Goal: Task Accomplishment & Management: Manage account settings

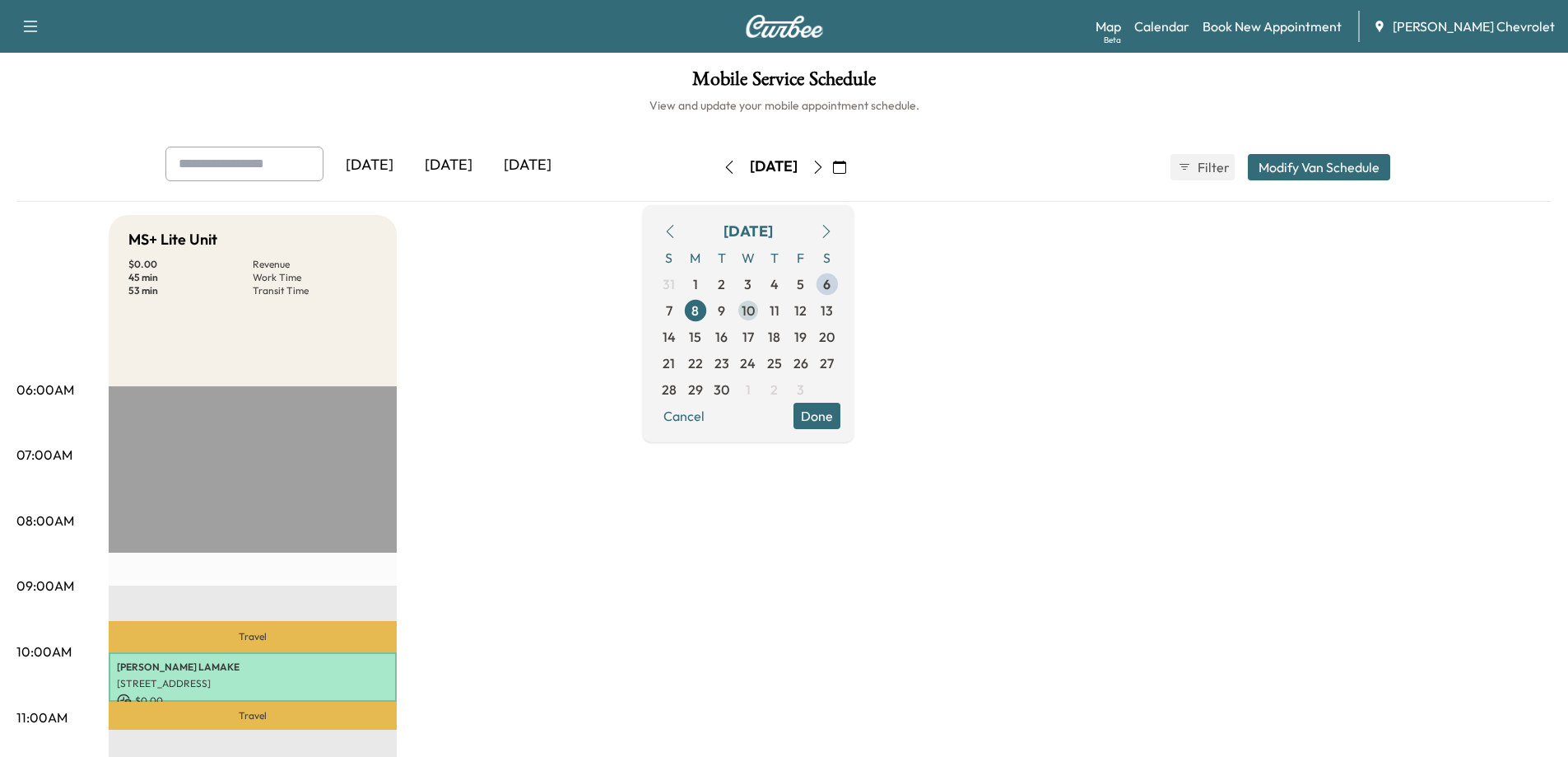
click at [755, 311] on span "10" at bounding box center [748, 310] width 13 height 20
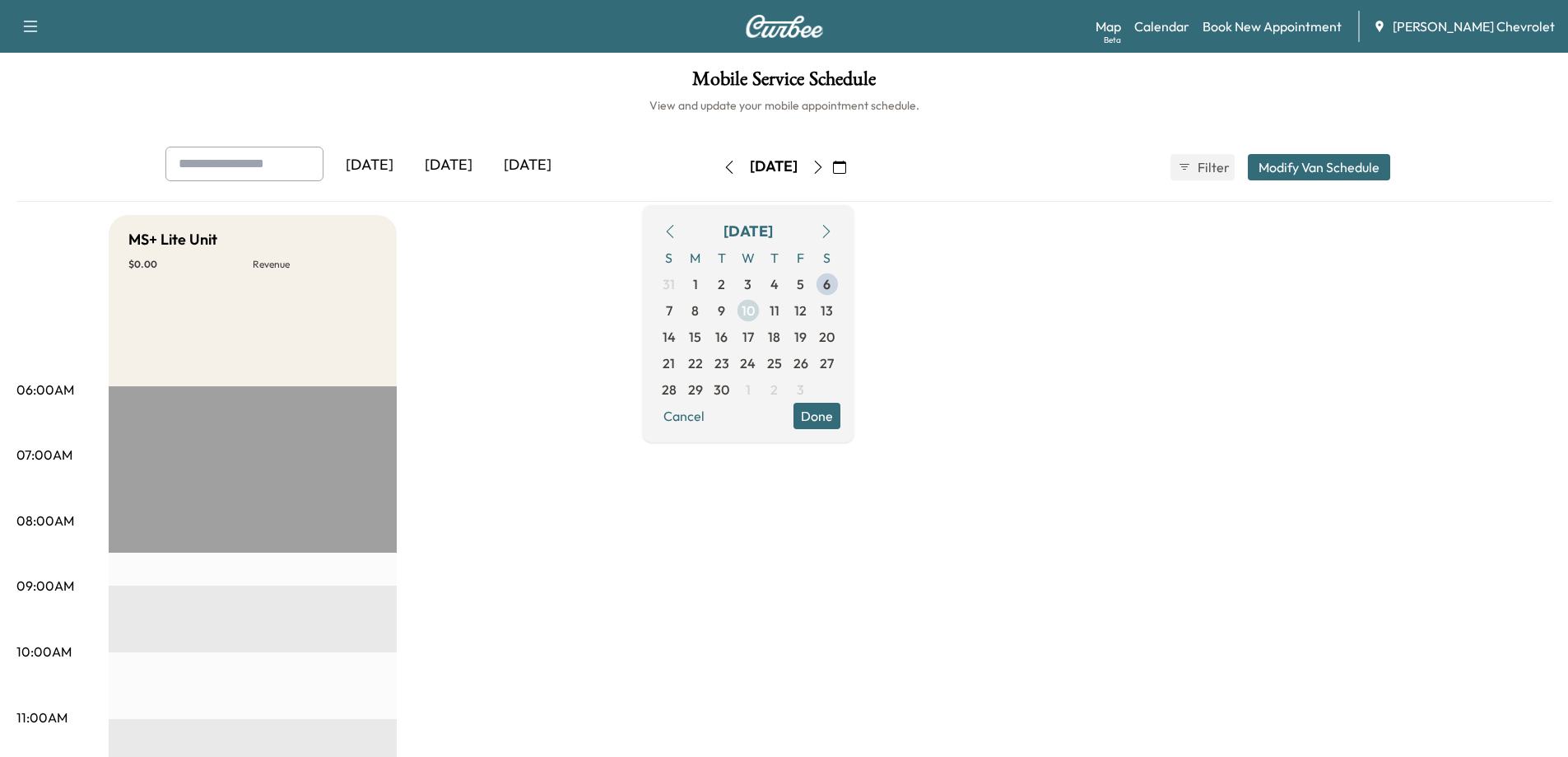
click at [755, 308] on span "10" at bounding box center [748, 310] width 13 height 20
click at [1282, 30] on link "Book New Appointment" at bounding box center [1272, 26] width 139 height 20
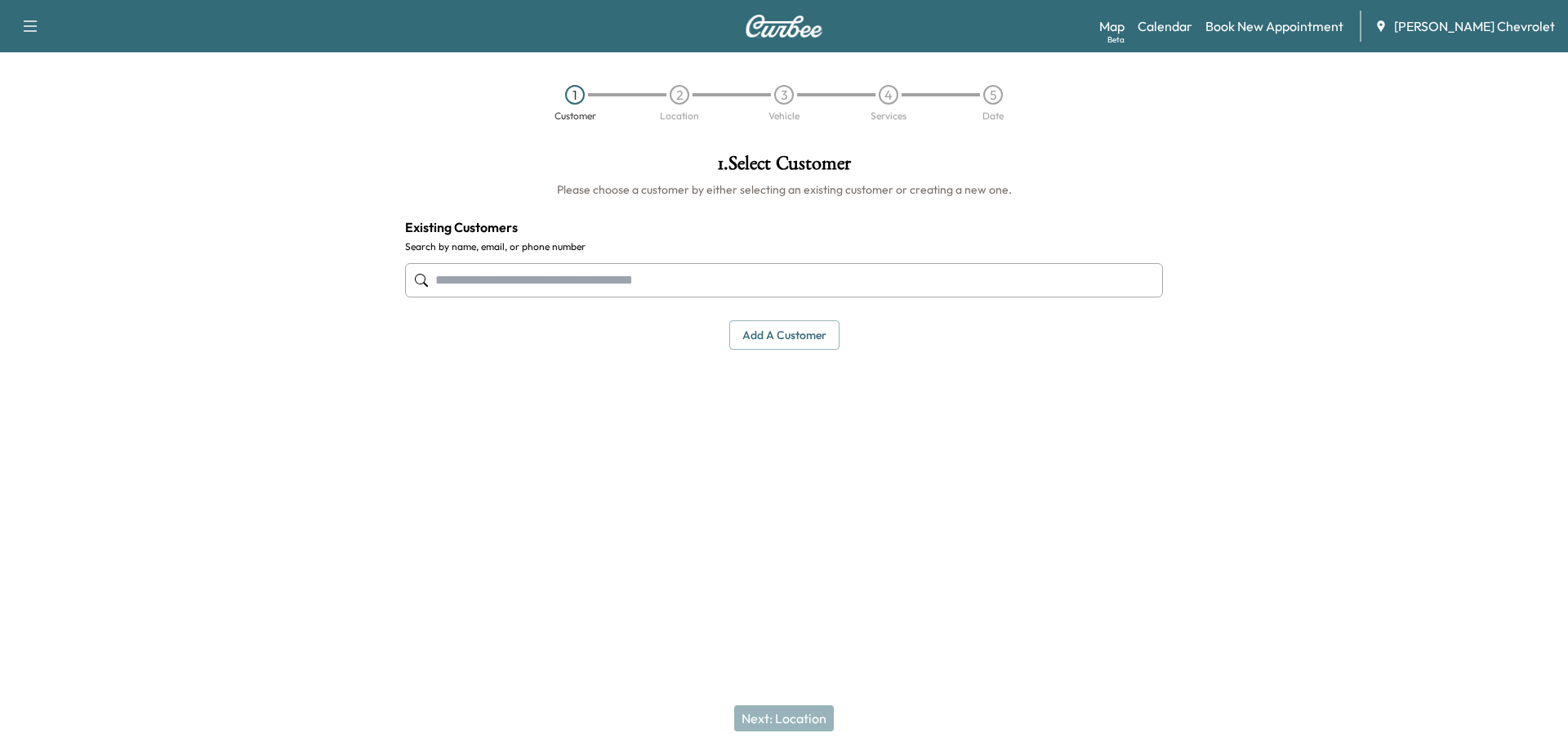
click at [465, 278] on input "text" at bounding box center [784, 280] width 758 height 34
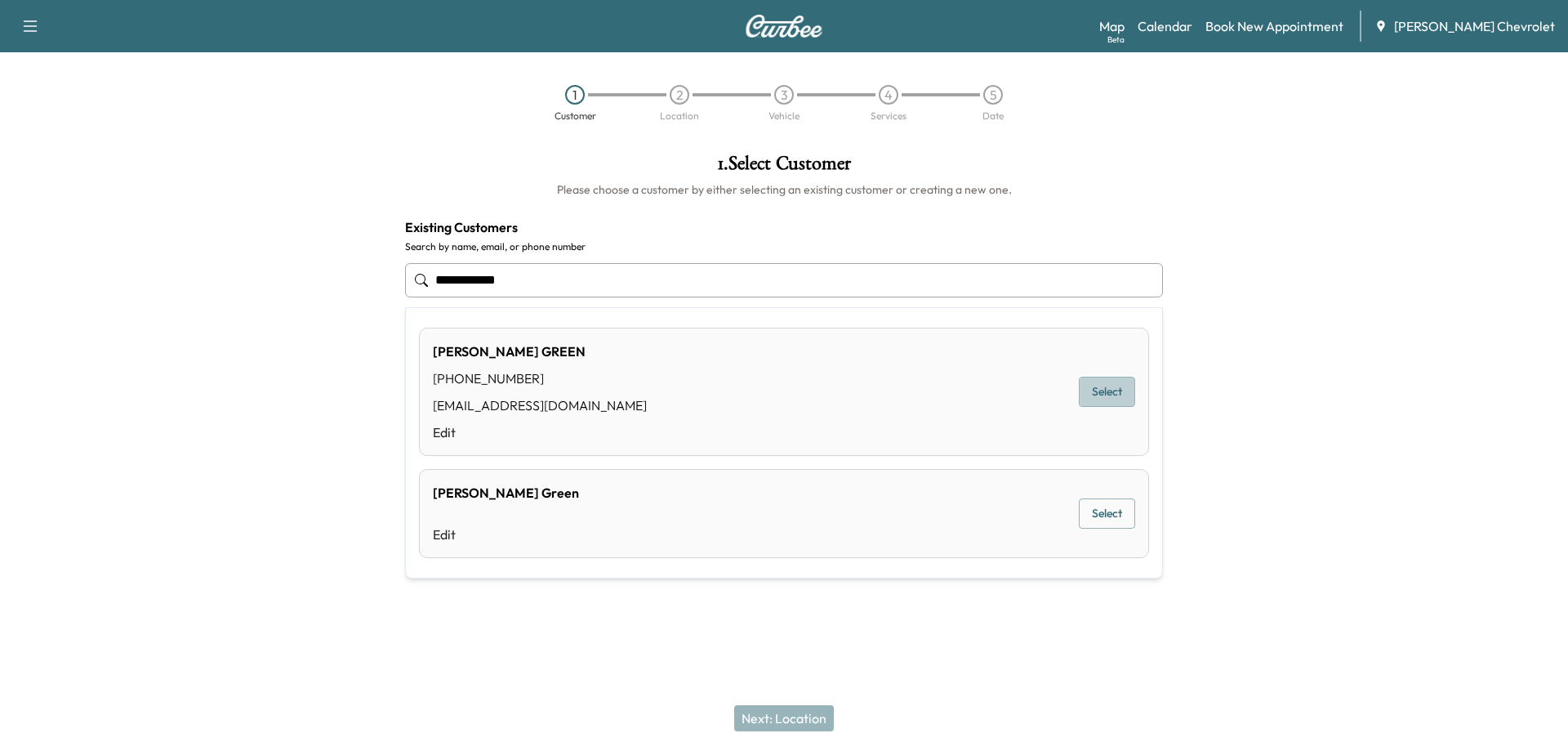
click at [1104, 401] on button "Select" at bounding box center [1106, 392] width 57 height 31
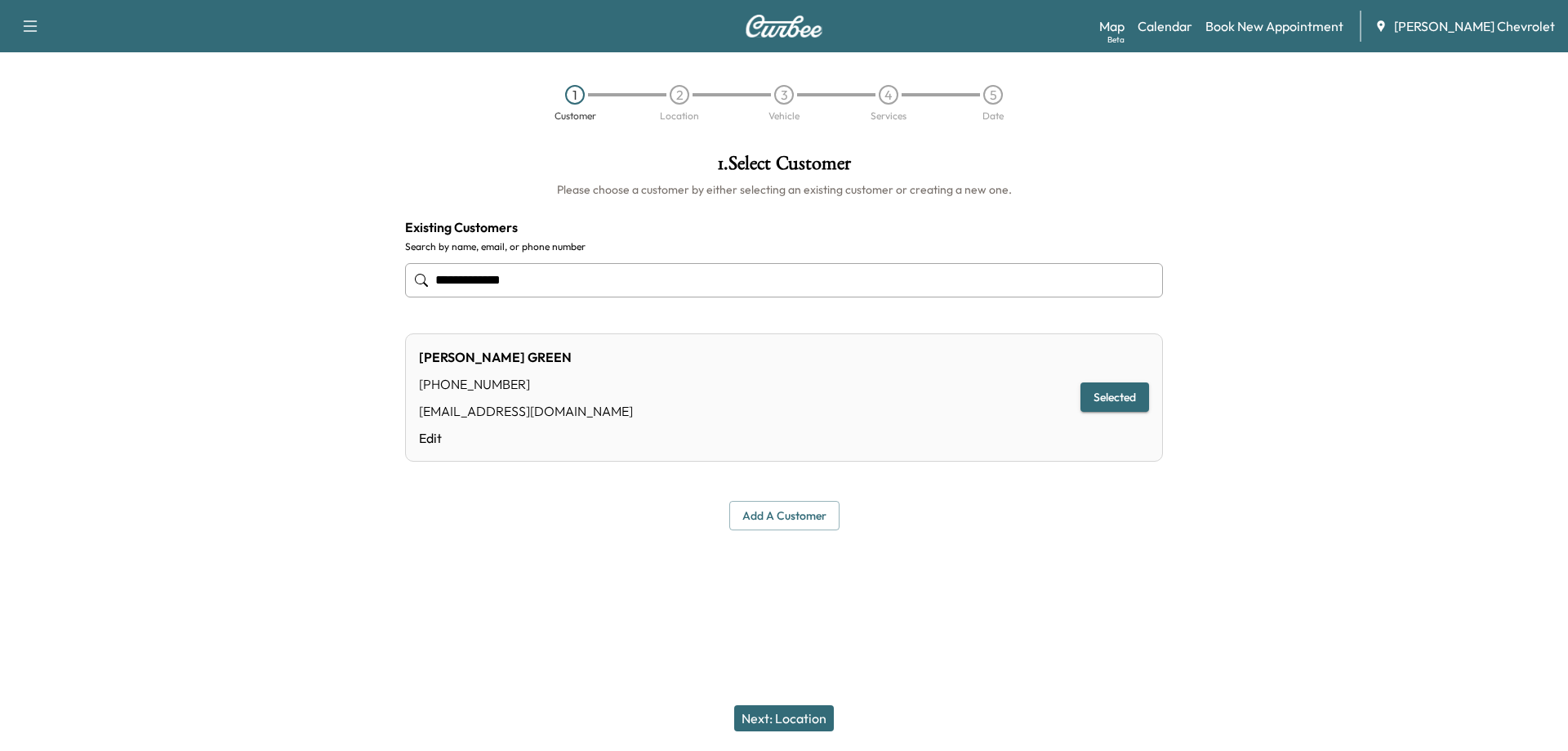
type input "**********"
click at [758, 723] on button "Next: Location" at bounding box center [784, 718] width 100 height 26
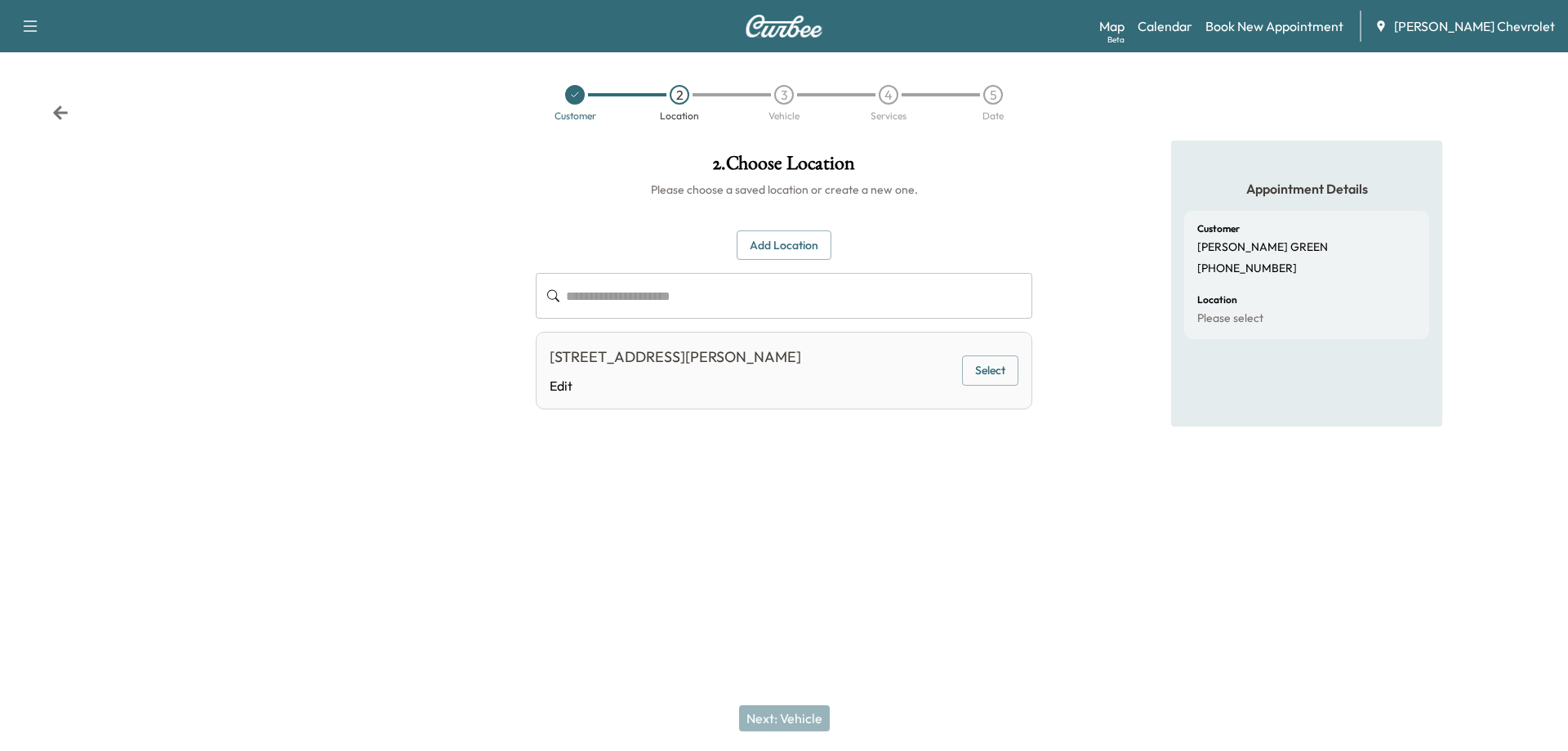
click at [1014, 373] on button "Select" at bounding box center [990, 370] width 57 height 31
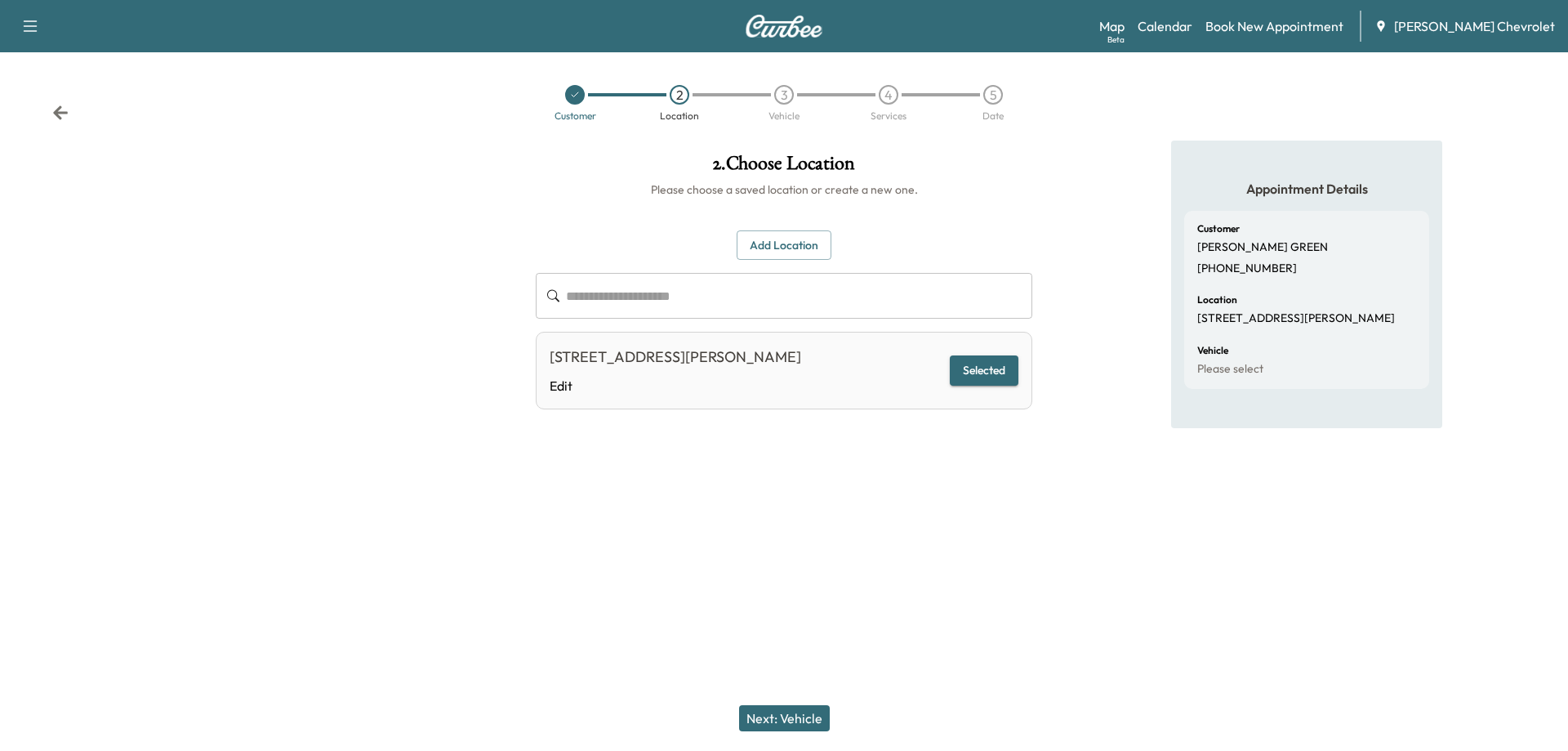
click at [770, 718] on button "Next: Vehicle" at bounding box center [784, 718] width 91 height 26
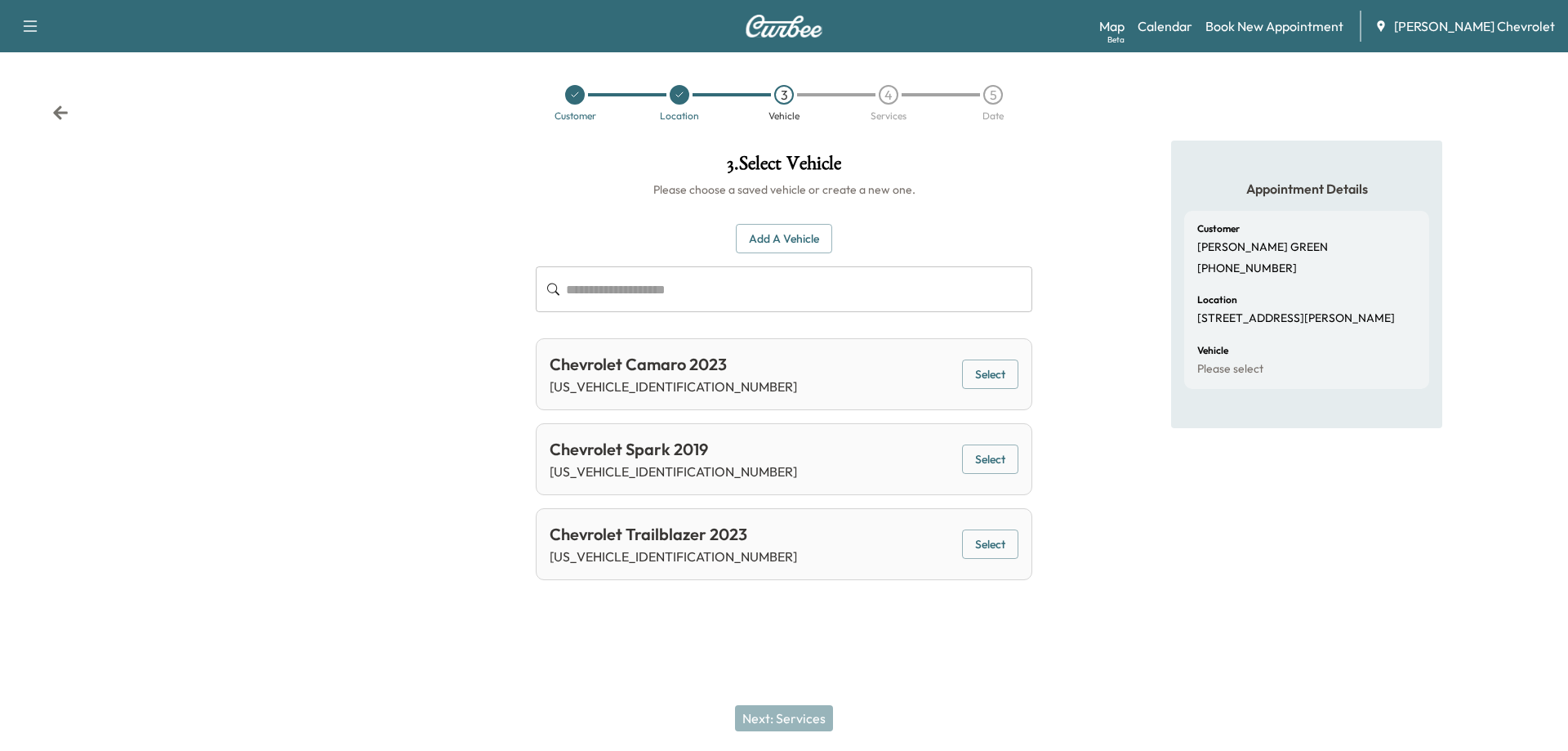
click at [985, 370] on button "Select" at bounding box center [990, 375] width 57 height 31
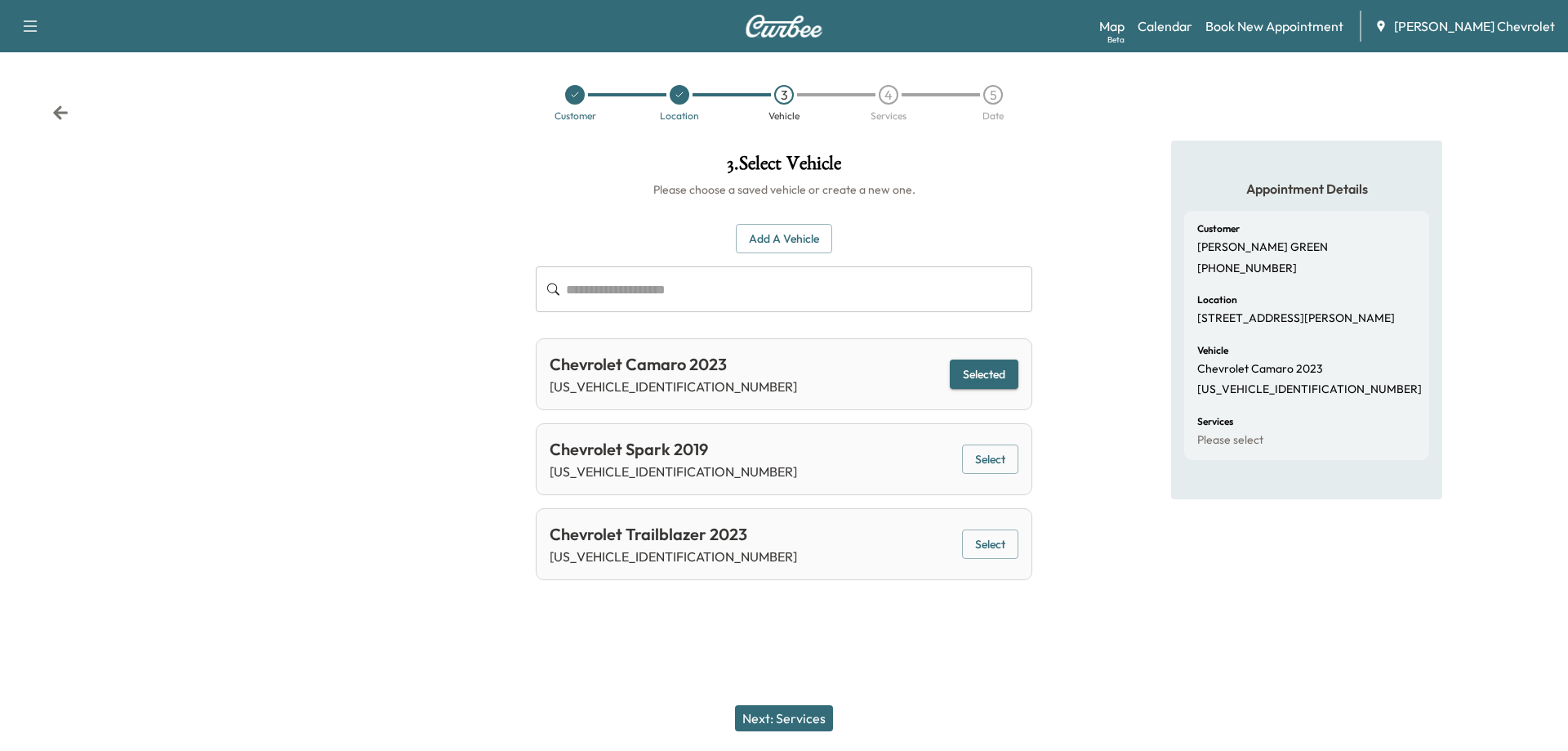
click at [768, 719] on button "Next: Services" at bounding box center [784, 718] width 98 height 26
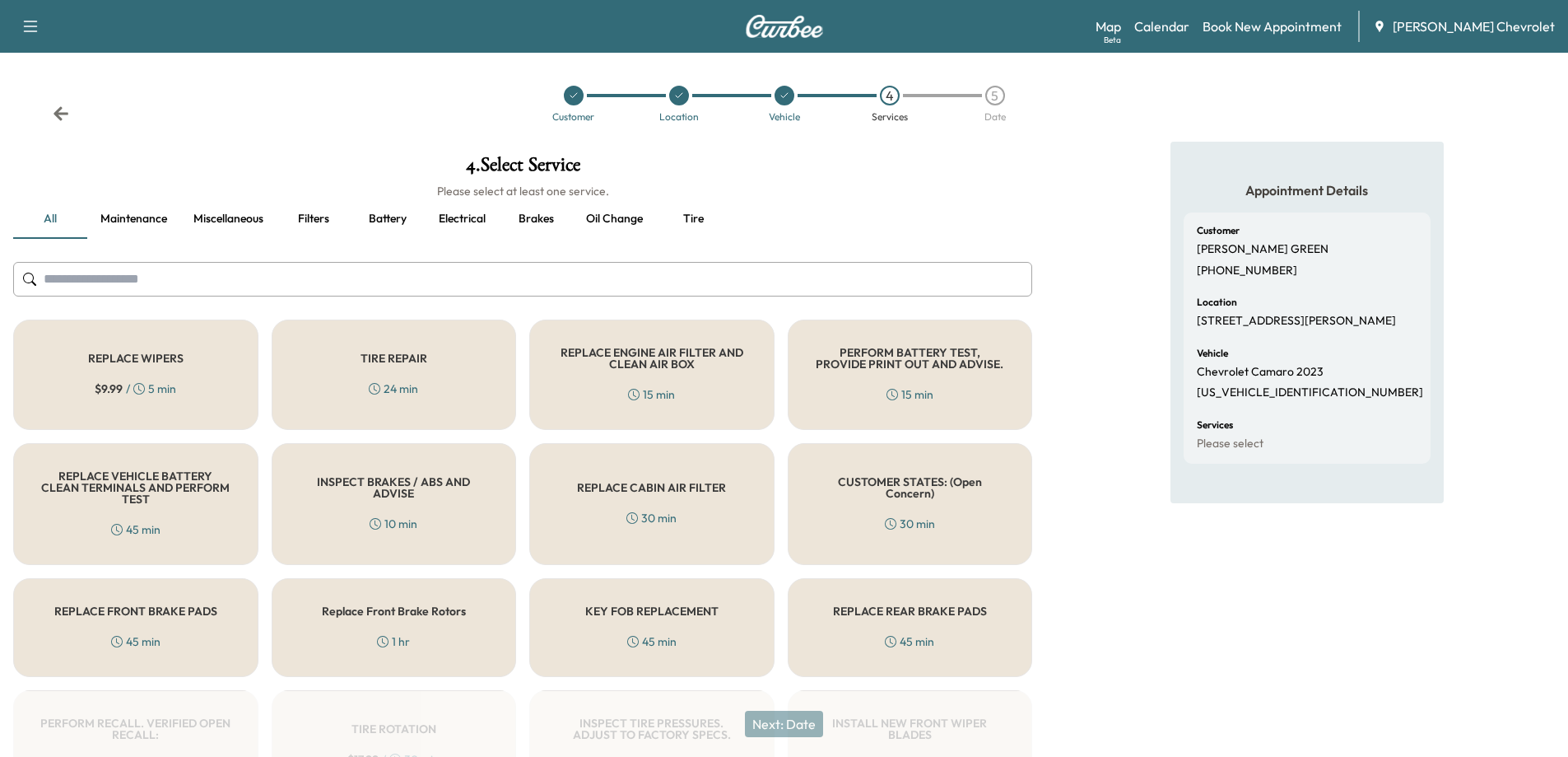
scroll to position [109, 0]
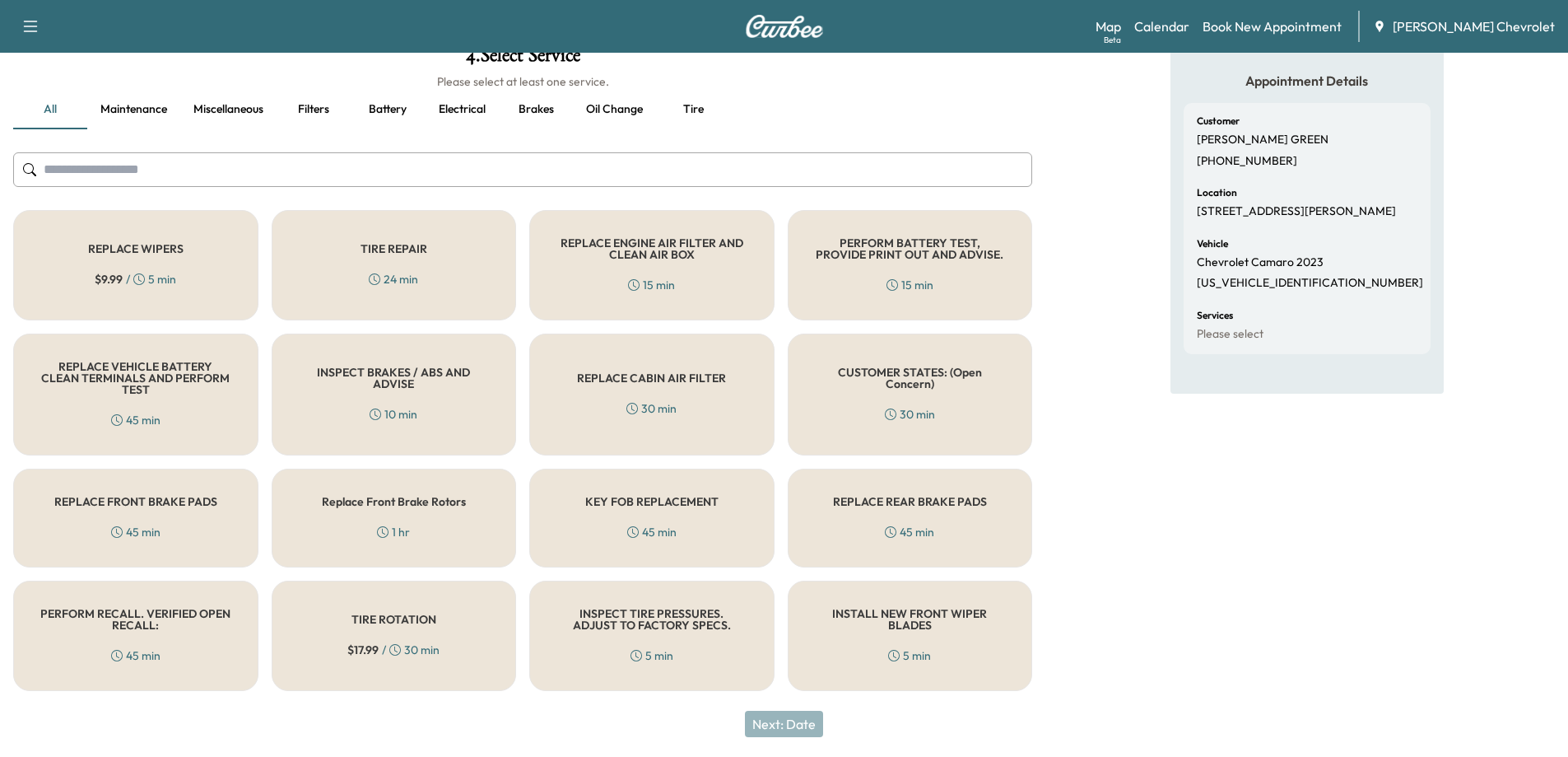
click at [129, 640] on div "PERFORM RECALL. VERIFIED OPEN RECALL: 45 min" at bounding box center [135, 636] width 245 height 110
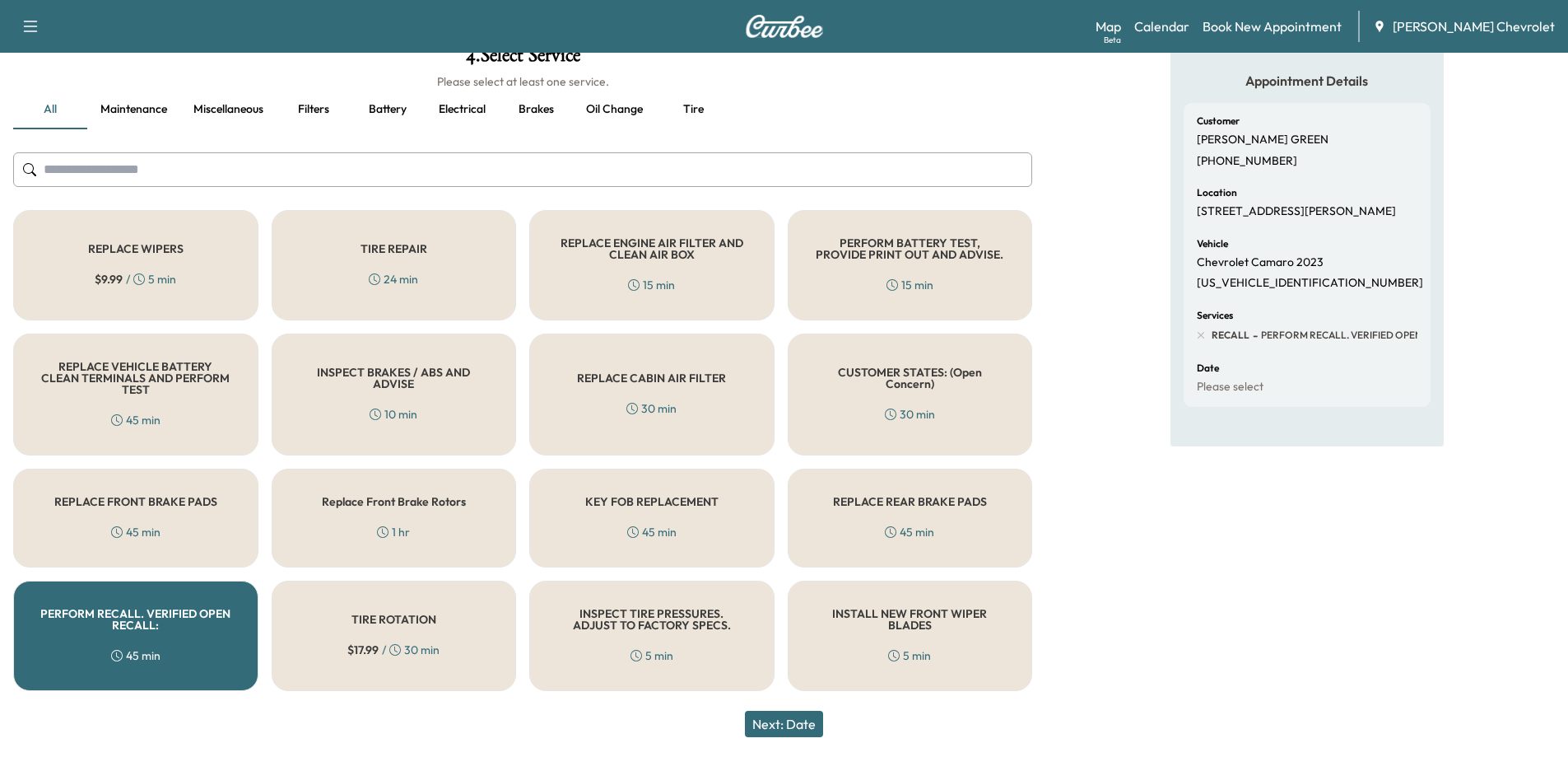
click at [808, 722] on button "Next: Date" at bounding box center [784, 724] width 79 height 26
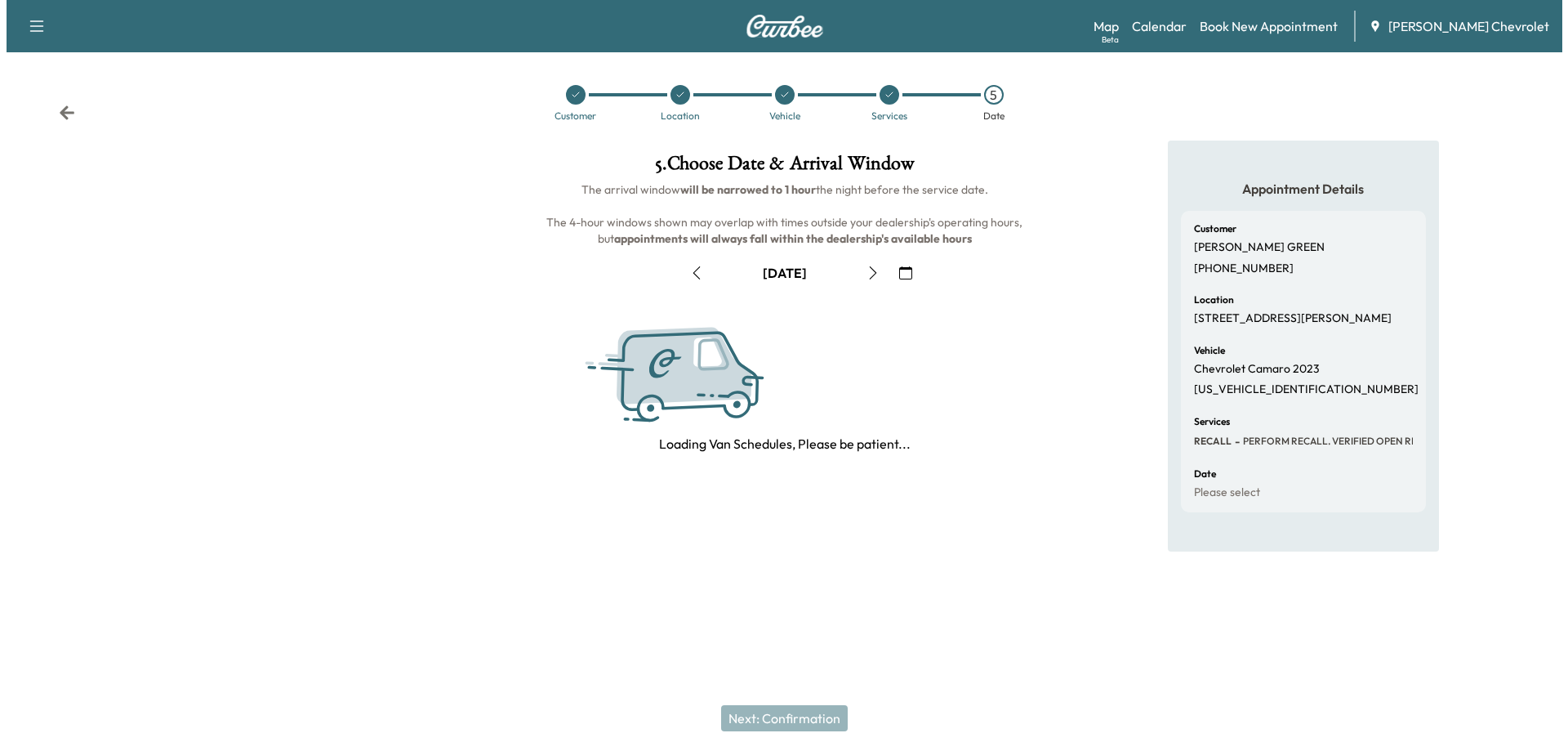
scroll to position [0, 0]
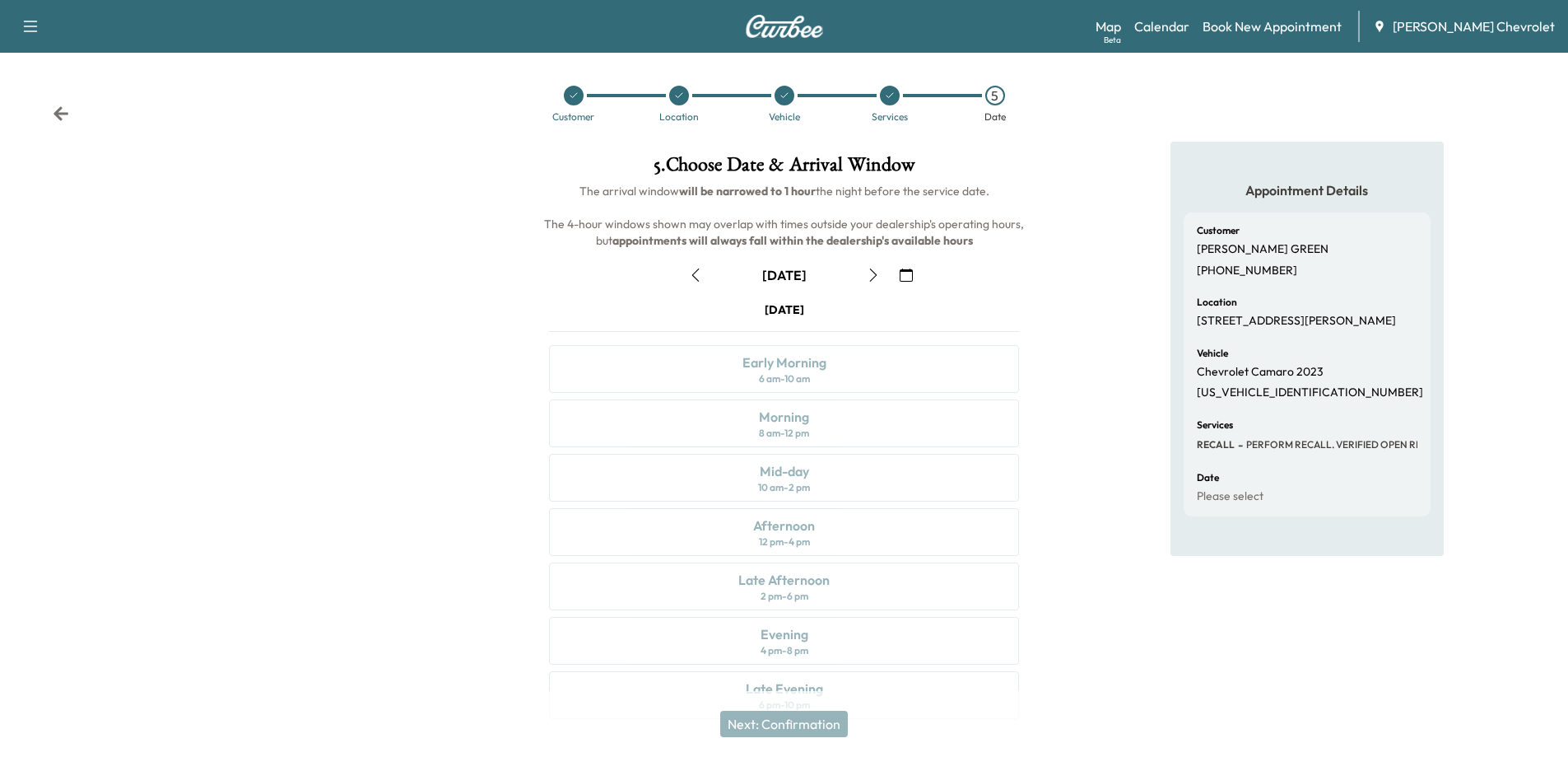
click at [871, 279] on icon "button" at bounding box center [873, 274] width 13 height 13
click at [781, 472] on div "Mid-day" at bounding box center [785, 471] width 50 height 20
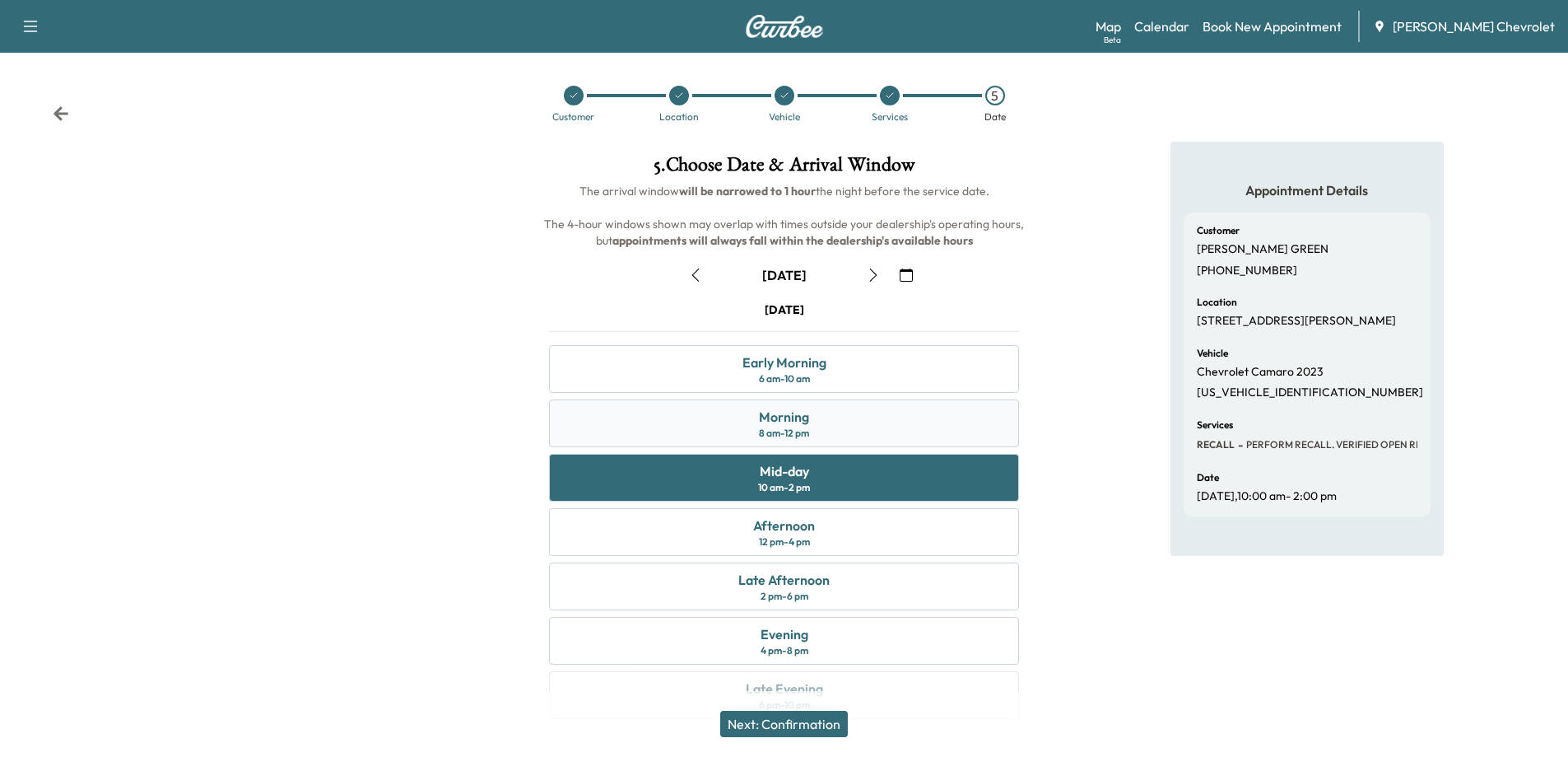
click at [799, 423] on div "Morning" at bounding box center [784, 416] width 50 height 20
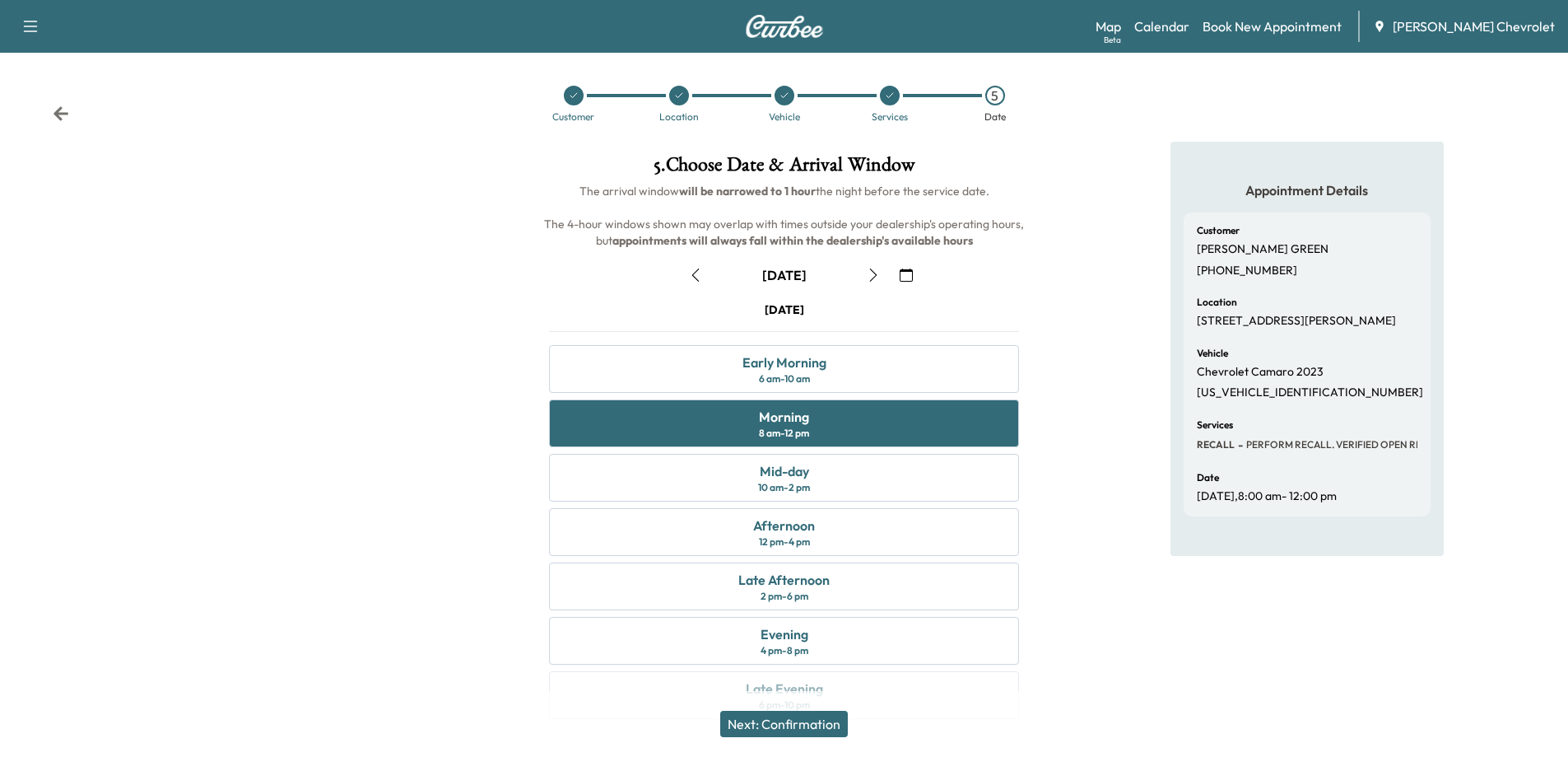
click at [780, 724] on button "Next: Confirmation" at bounding box center [783, 724] width 127 height 26
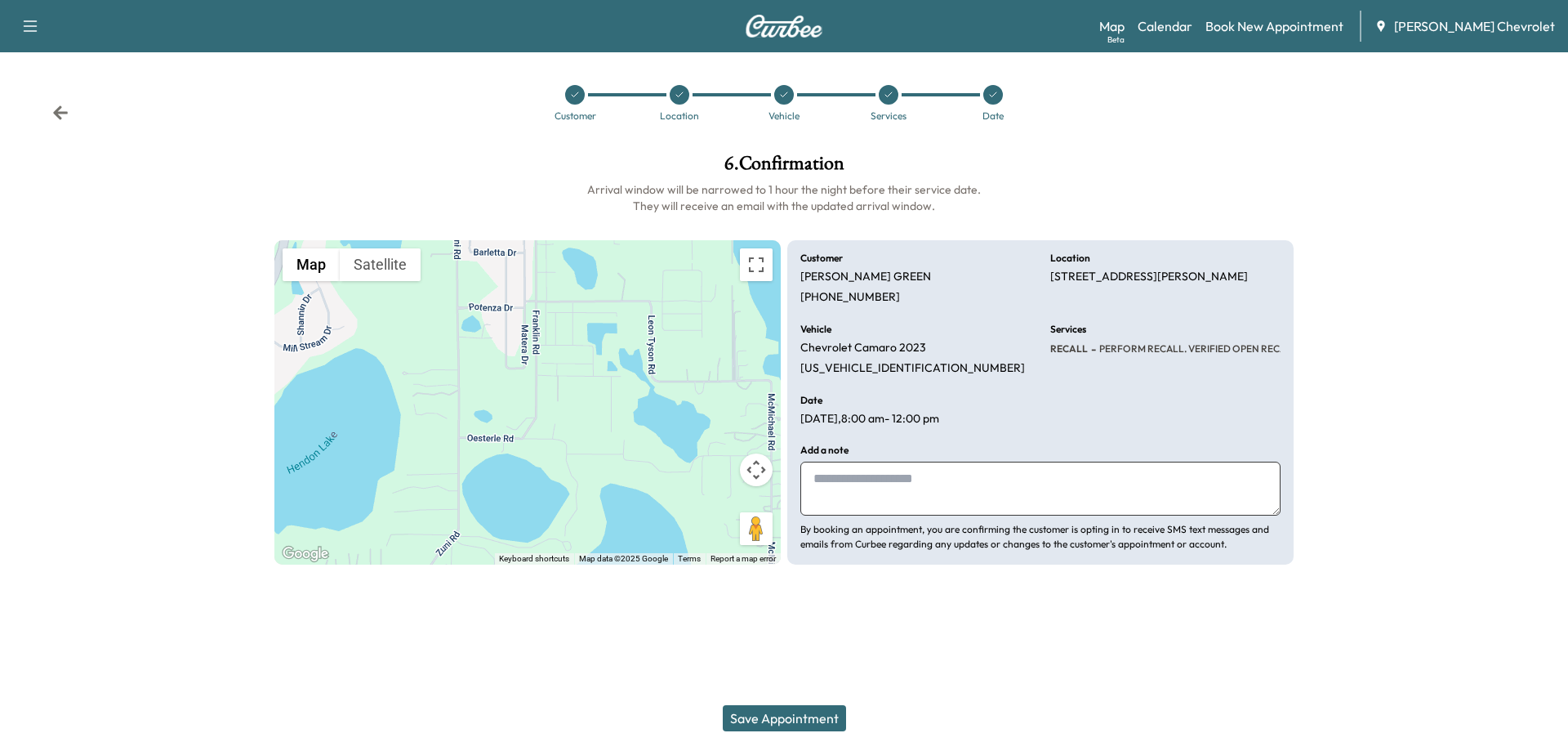
drag, startPoint x: 823, startPoint y: 482, endPoint x: 1064, endPoint y: 487, distance: 241.1
click at [824, 482] on textarea at bounding box center [1040, 489] width 480 height 54
drag, startPoint x: 917, startPoint y: 479, endPoint x: 928, endPoint y: 481, distance: 11.2
click at [917, 480] on textarea "**********" at bounding box center [1040, 489] width 480 height 54
type textarea "**********"
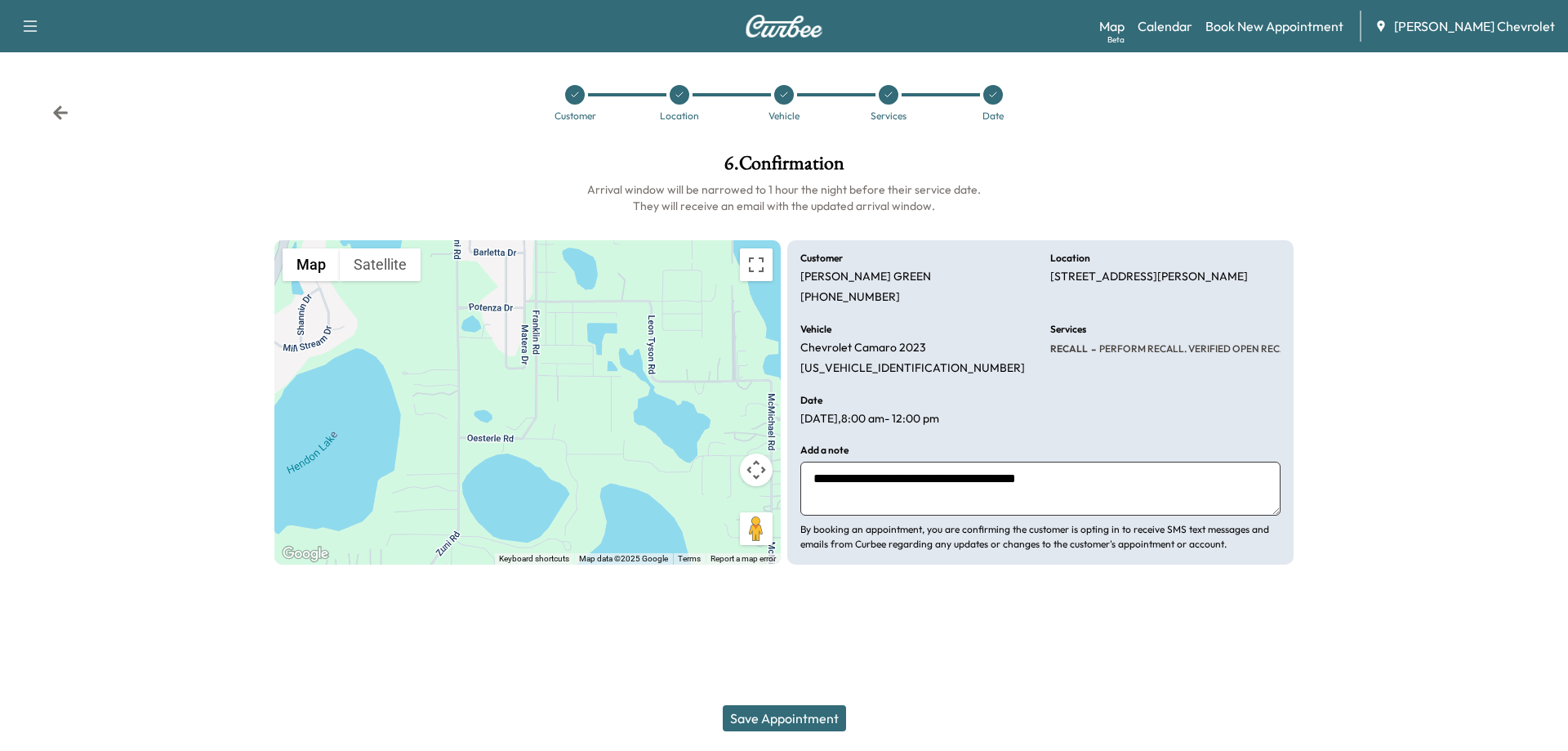
click at [782, 720] on button "Save Appointment" at bounding box center [784, 718] width 124 height 26
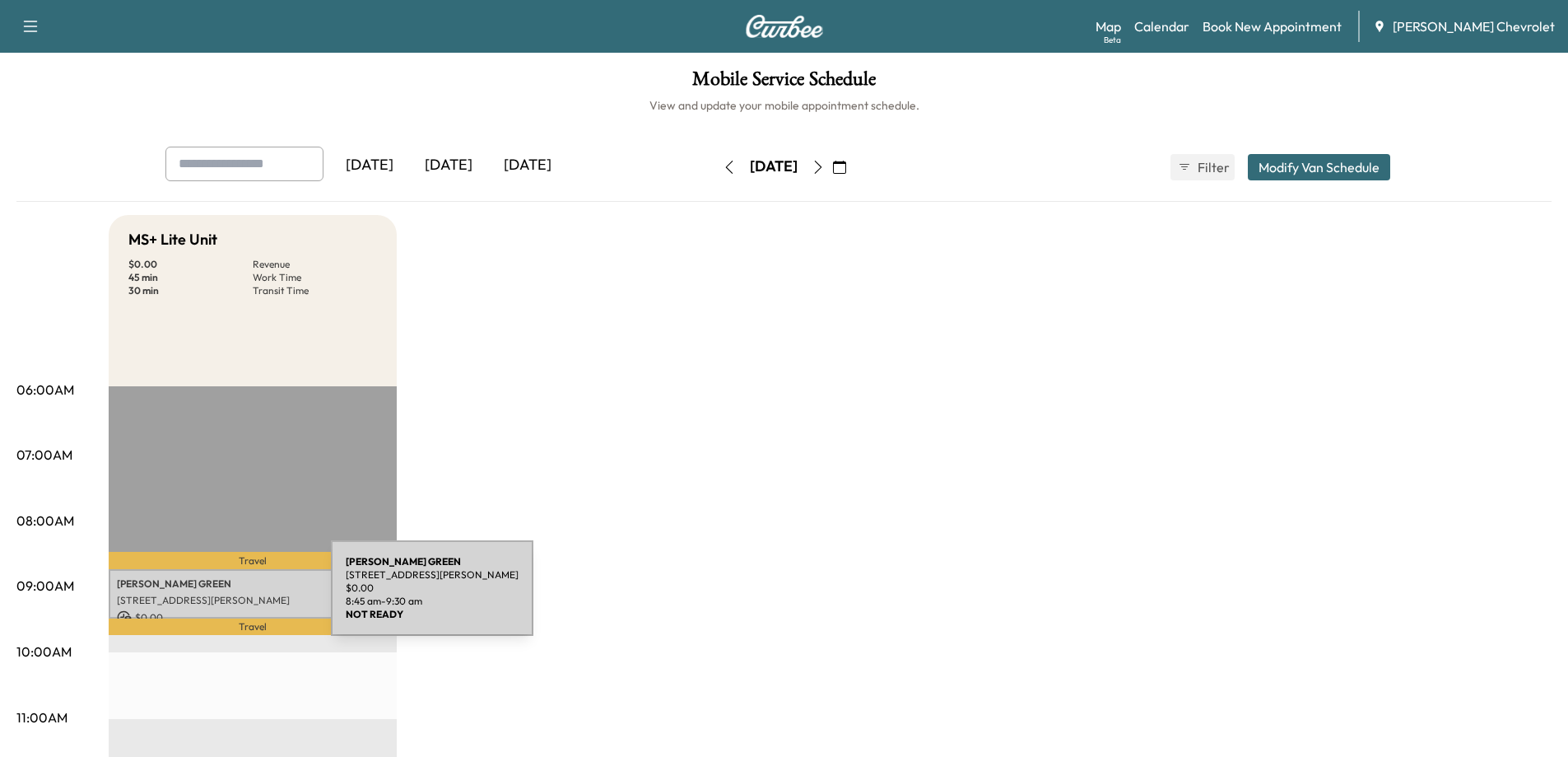
click at [208, 598] on p "[STREET_ADDRESS][PERSON_NAME]" at bounding box center [253, 600] width 272 height 13
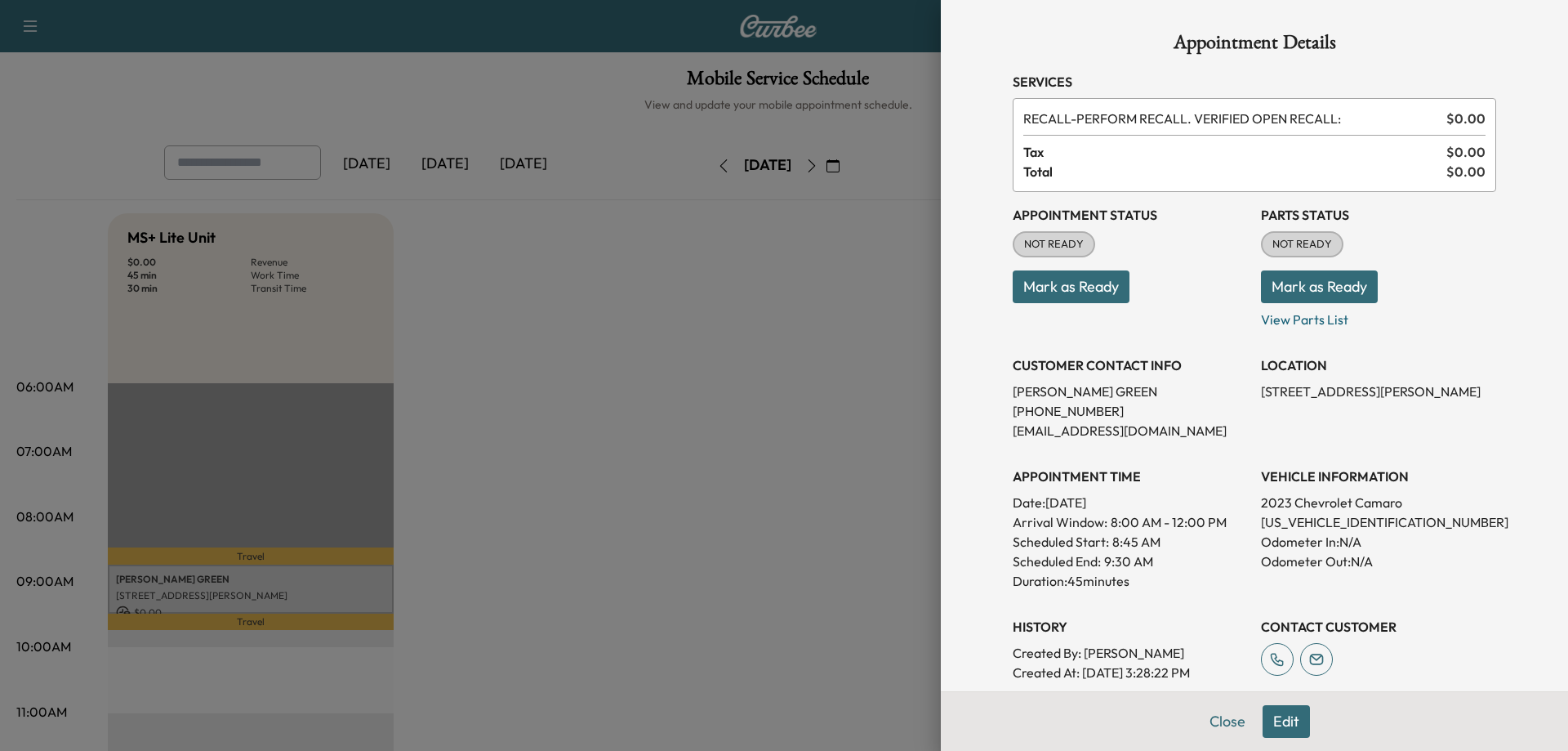
click at [1054, 277] on button "Mark as Ready" at bounding box center [1071, 286] width 117 height 33
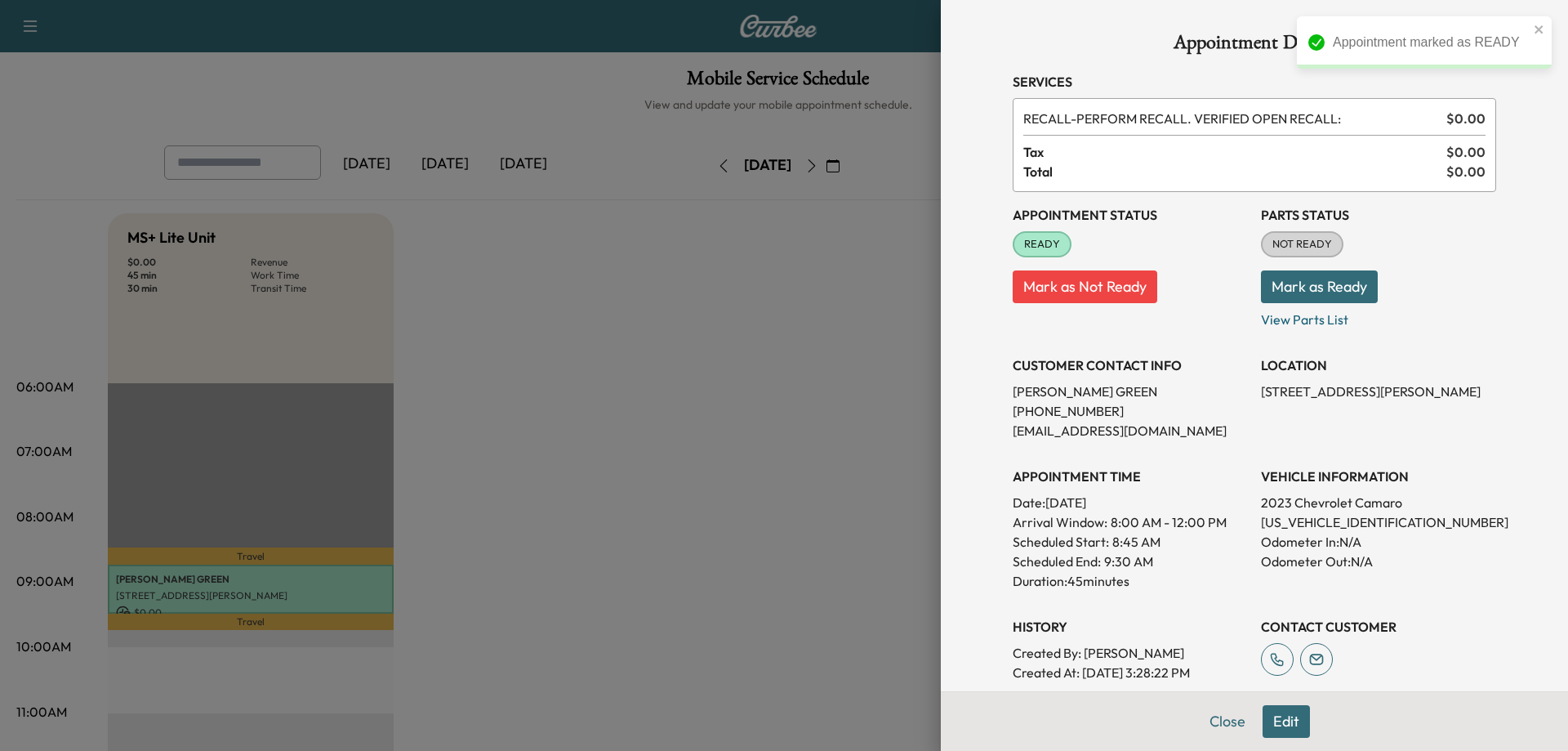
click at [1294, 288] on button "Mark as Ready" at bounding box center [1319, 286] width 117 height 33
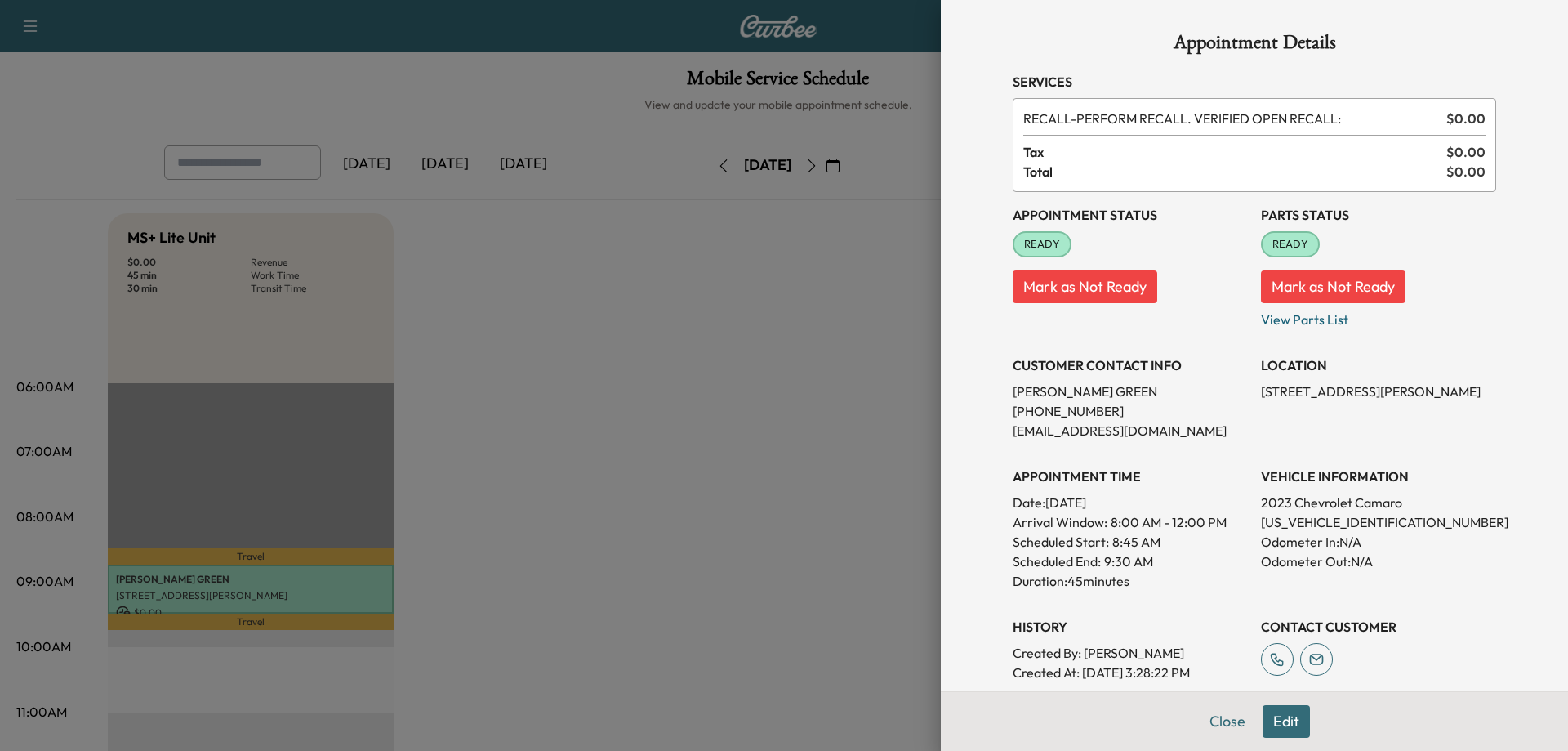
click at [1280, 724] on button "Edit" at bounding box center [1286, 721] width 47 height 33
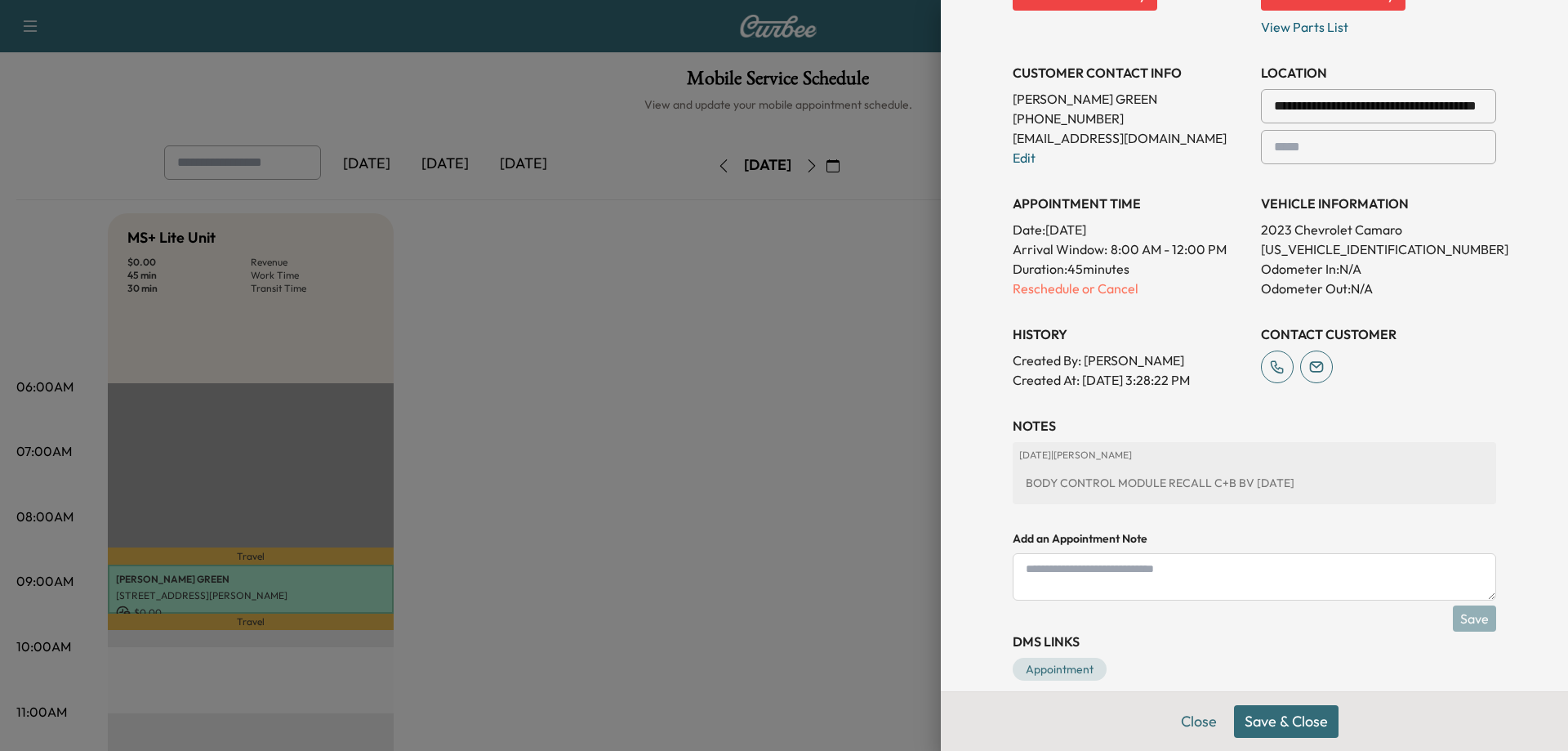
scroll to position [349, 0]
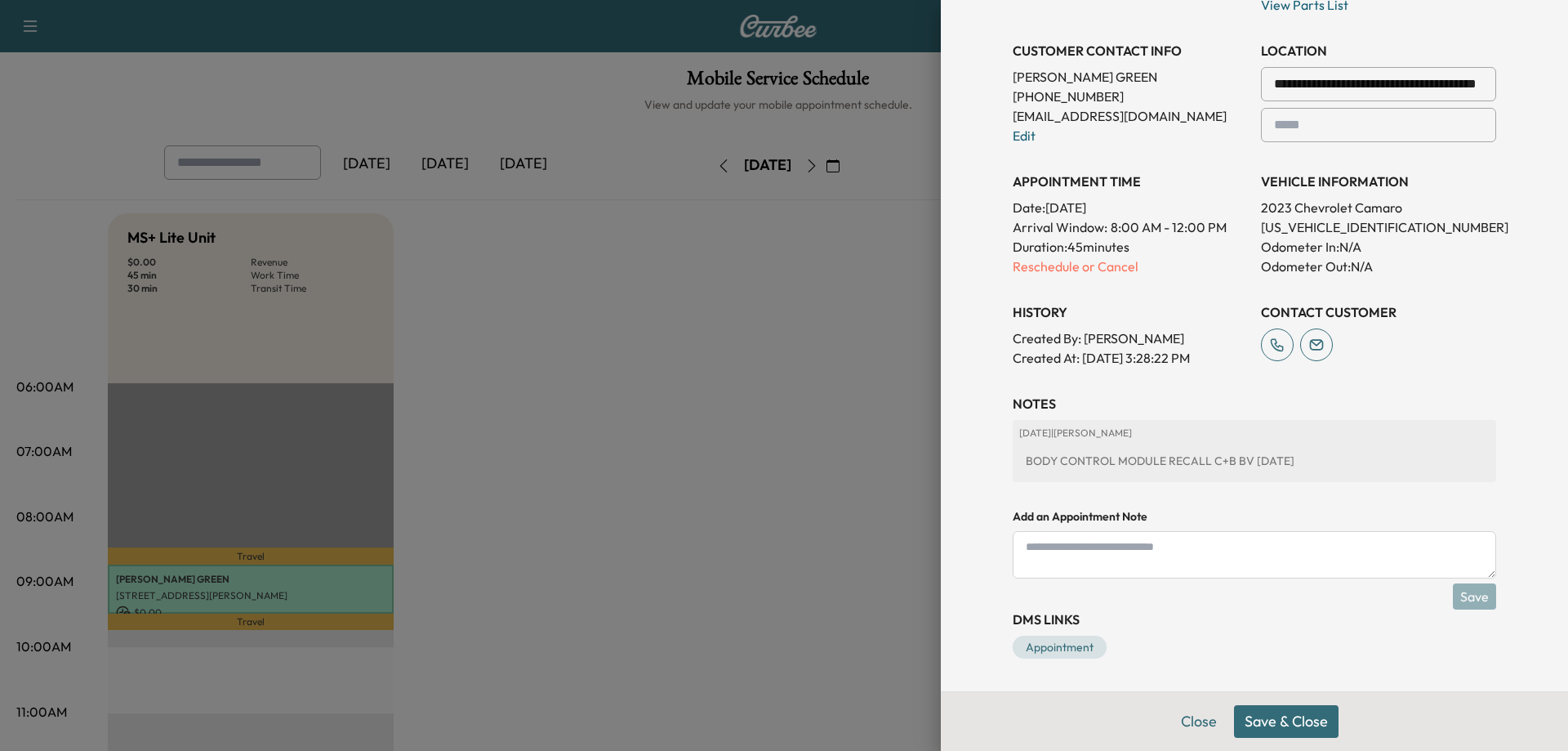
click at [1035, 562] on textarea at bounding box center [1254, 555] width 484 height 47
click at [1221, 541] on textarea "**********" at bounding box center [1254, 555] width 484 height 47
type textarea "**********"
click at [1470, 596] on button "Save" at bounding box center [1474, 596] width 43 height 26
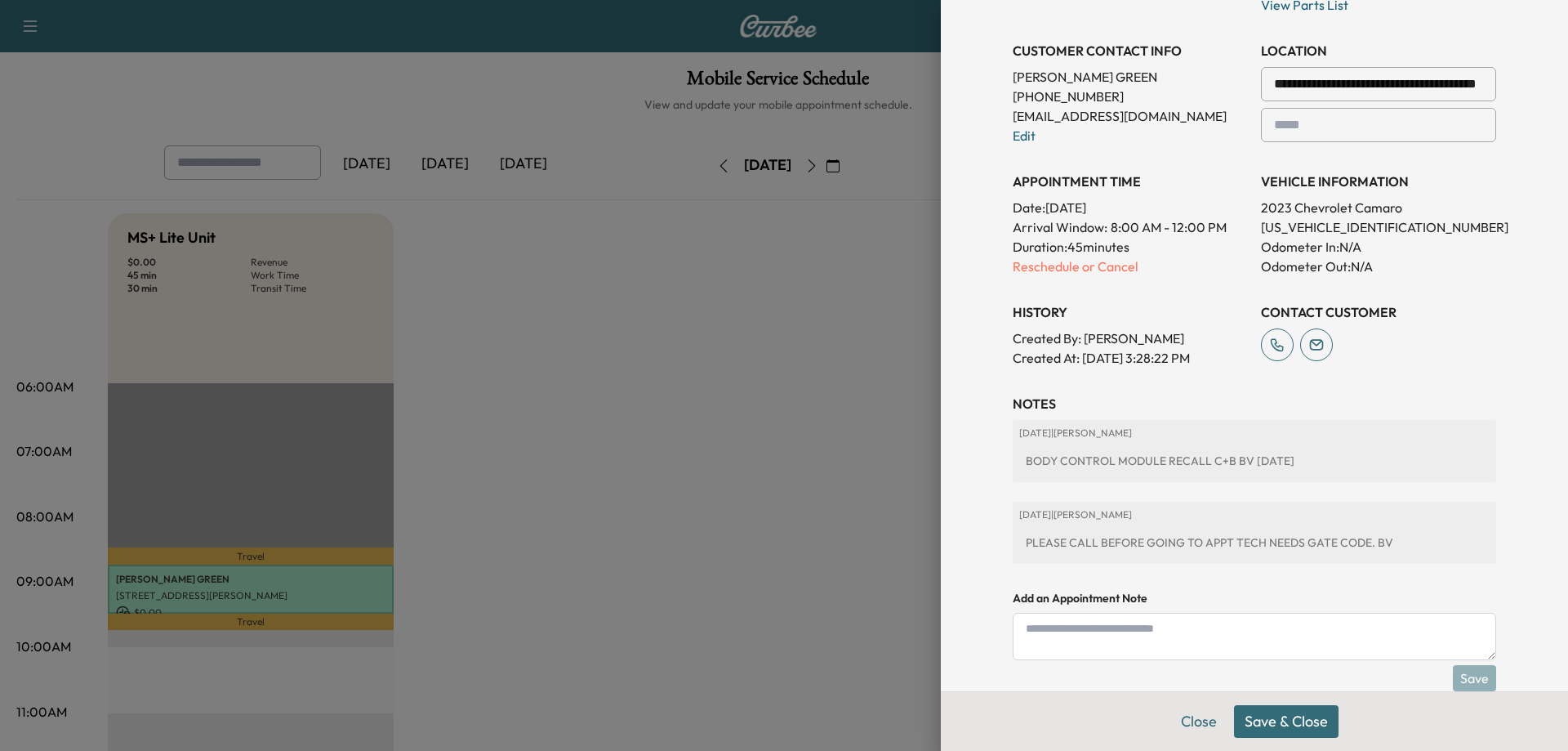
click at [1252, 720] on button "Save & Close" at bounding box center [1286, 721] width 104 height 33
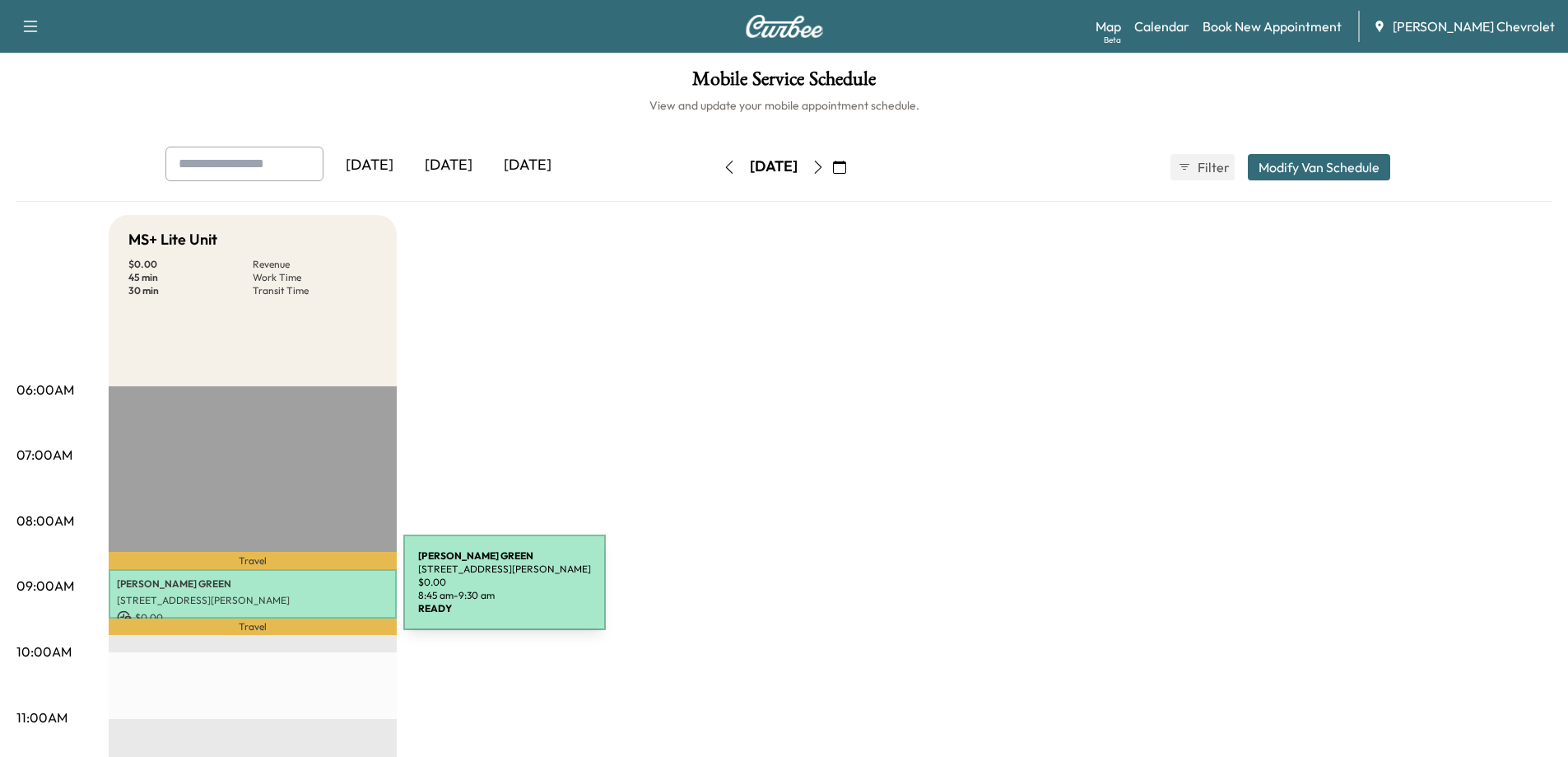
click at [280, 594] on p "[STREET_ADDRESS][PERSON_NAME]" at bounding box center [253, 600] width 272 height 13
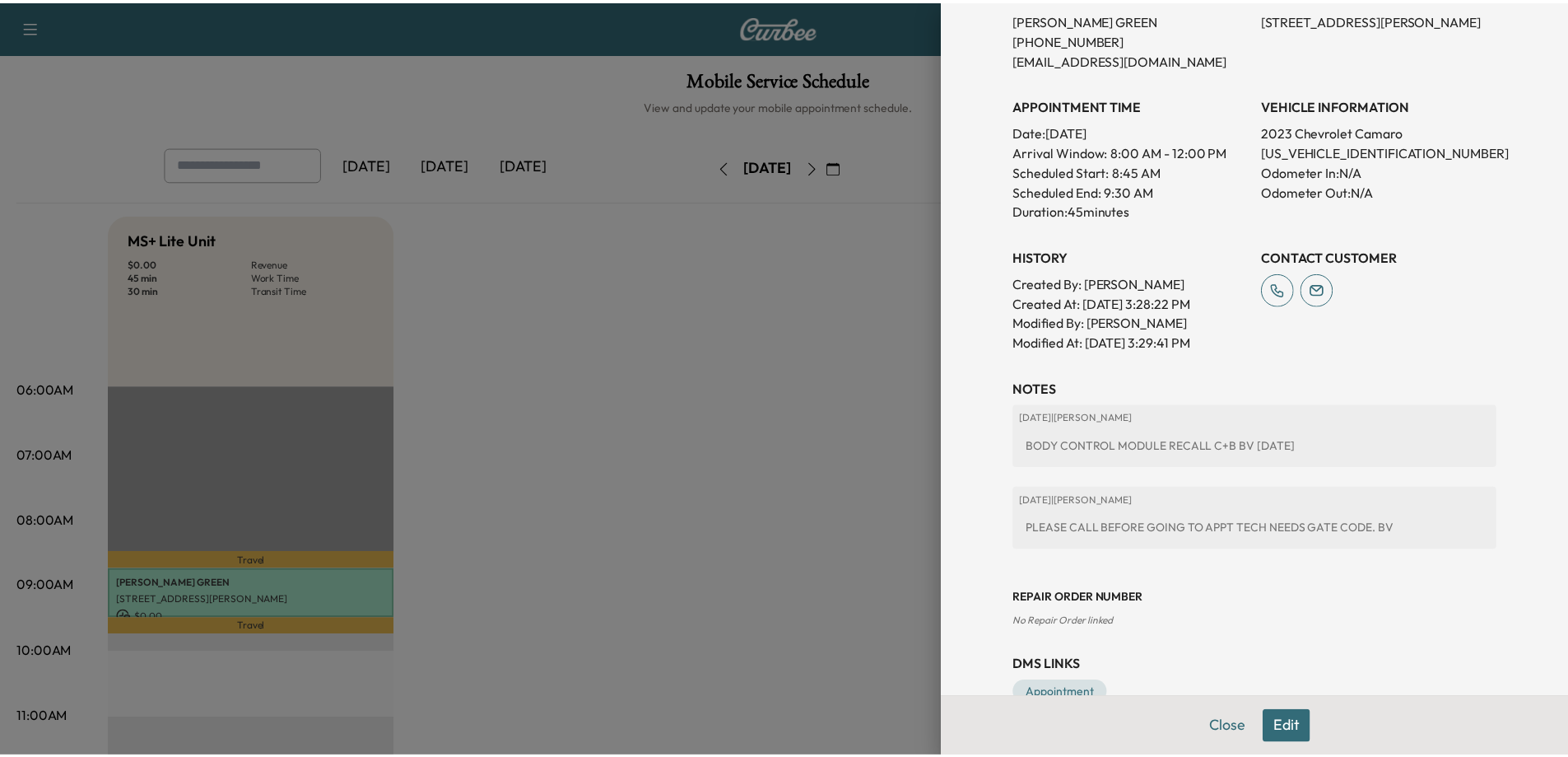
scroll to position [416, 0]
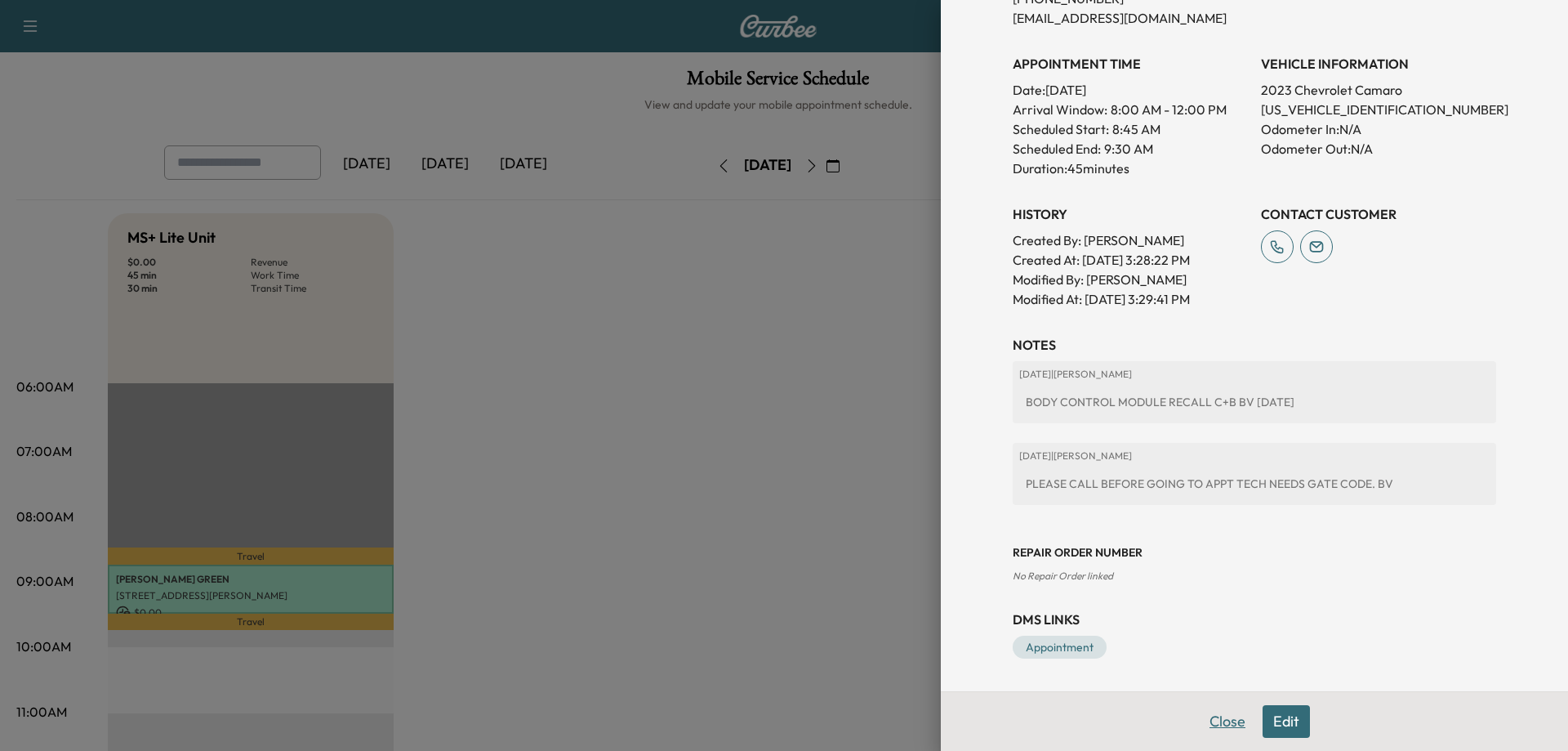
click at [1223, 728] on button "Close" at bounding box center [1227, 721] width 57 height 33
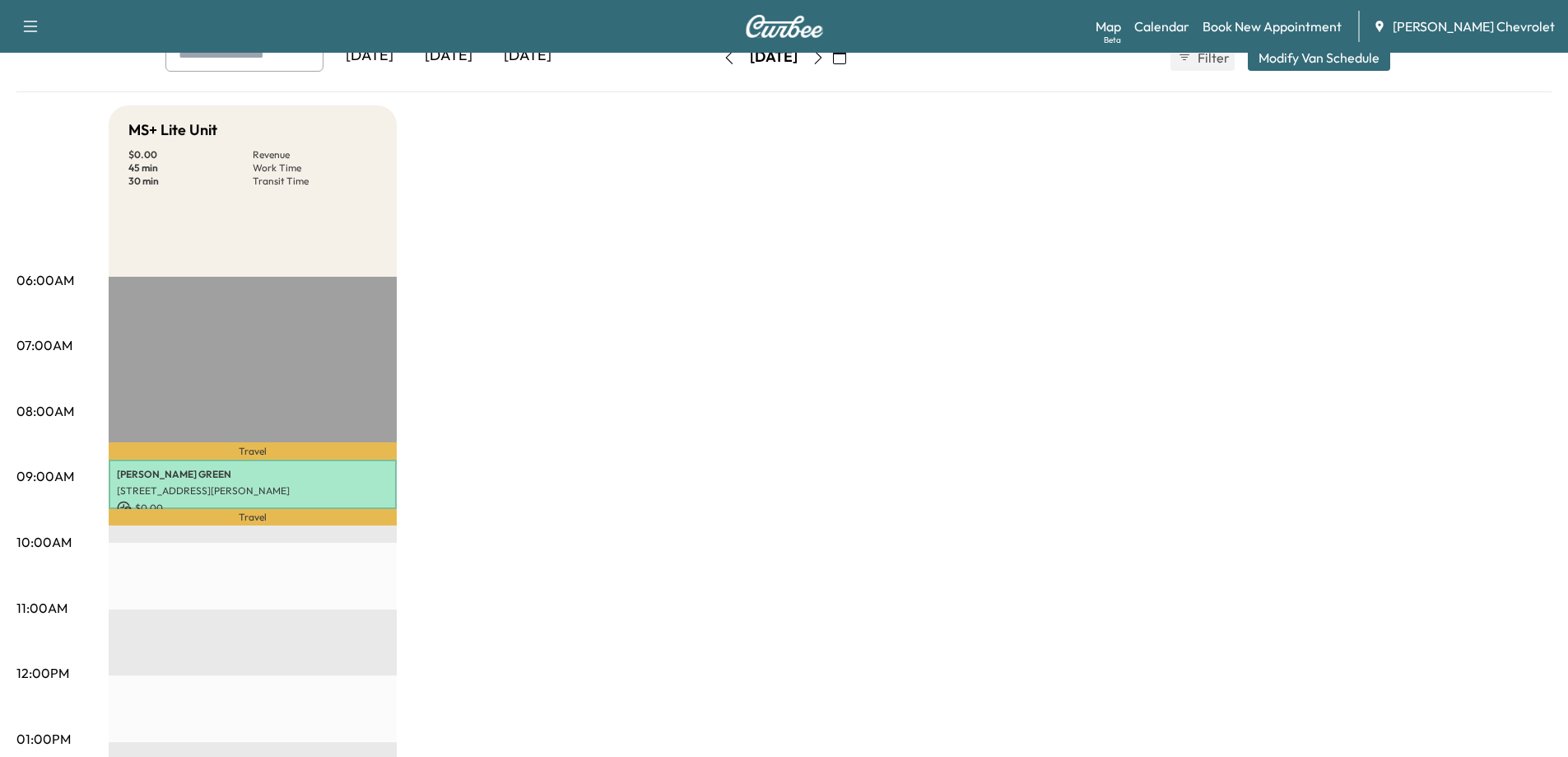
scroll to position [82, 0]
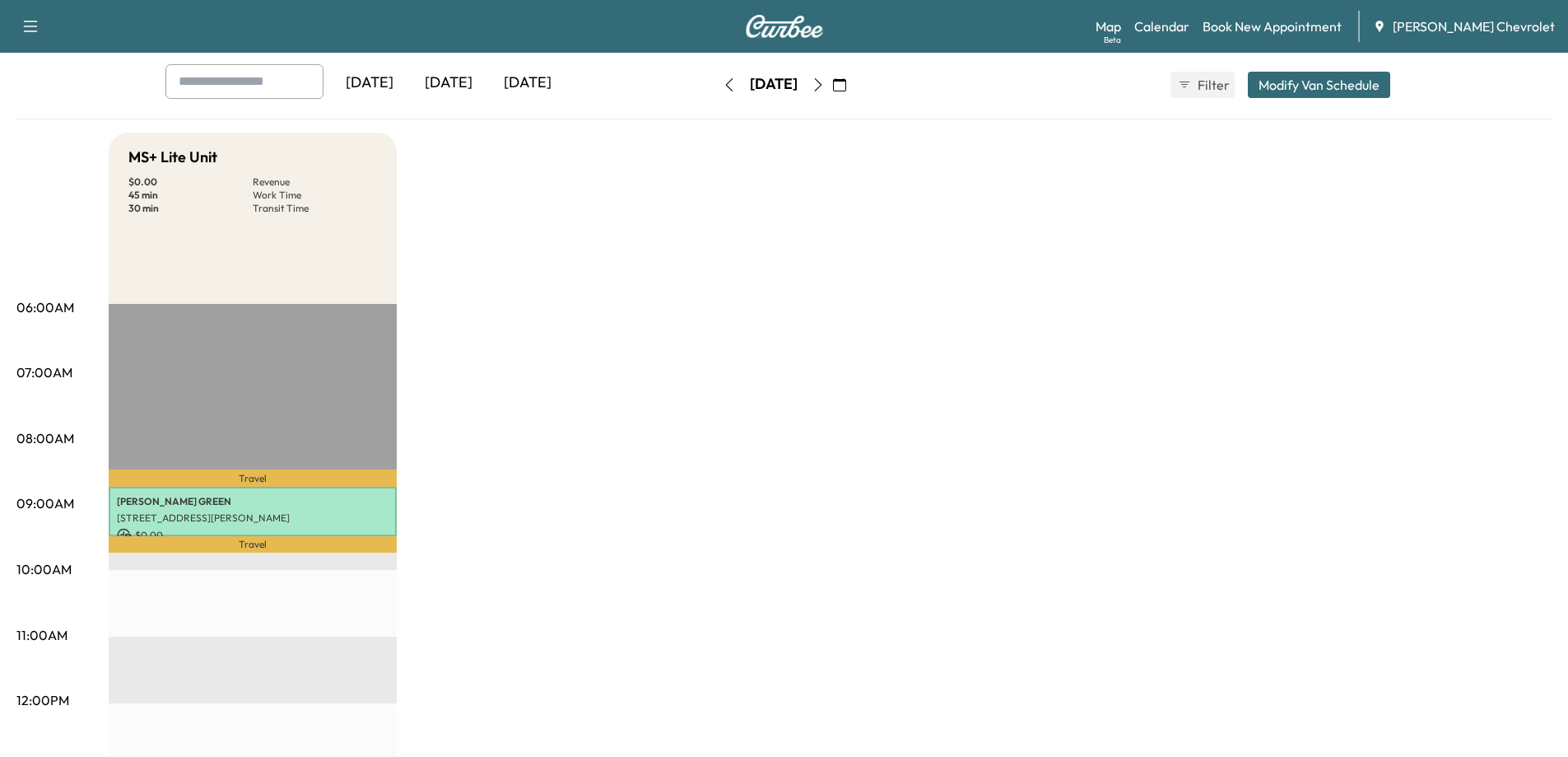
click at [854, 86] on button "button" at bounding box center [840, 85] width 28 height 26
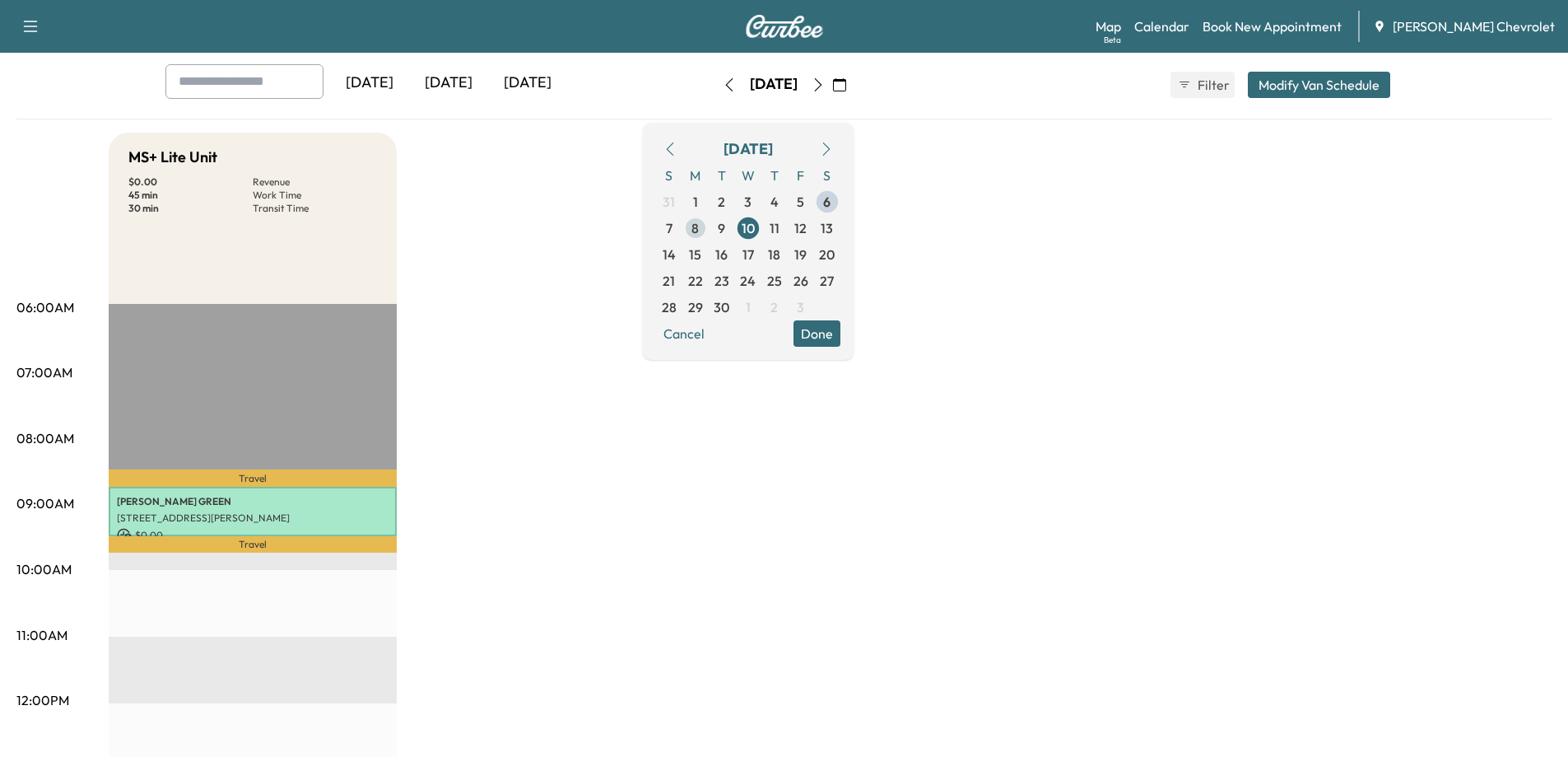
click at [699, 232] on span "8" at bounding box center [695, 227] width 8 height 20
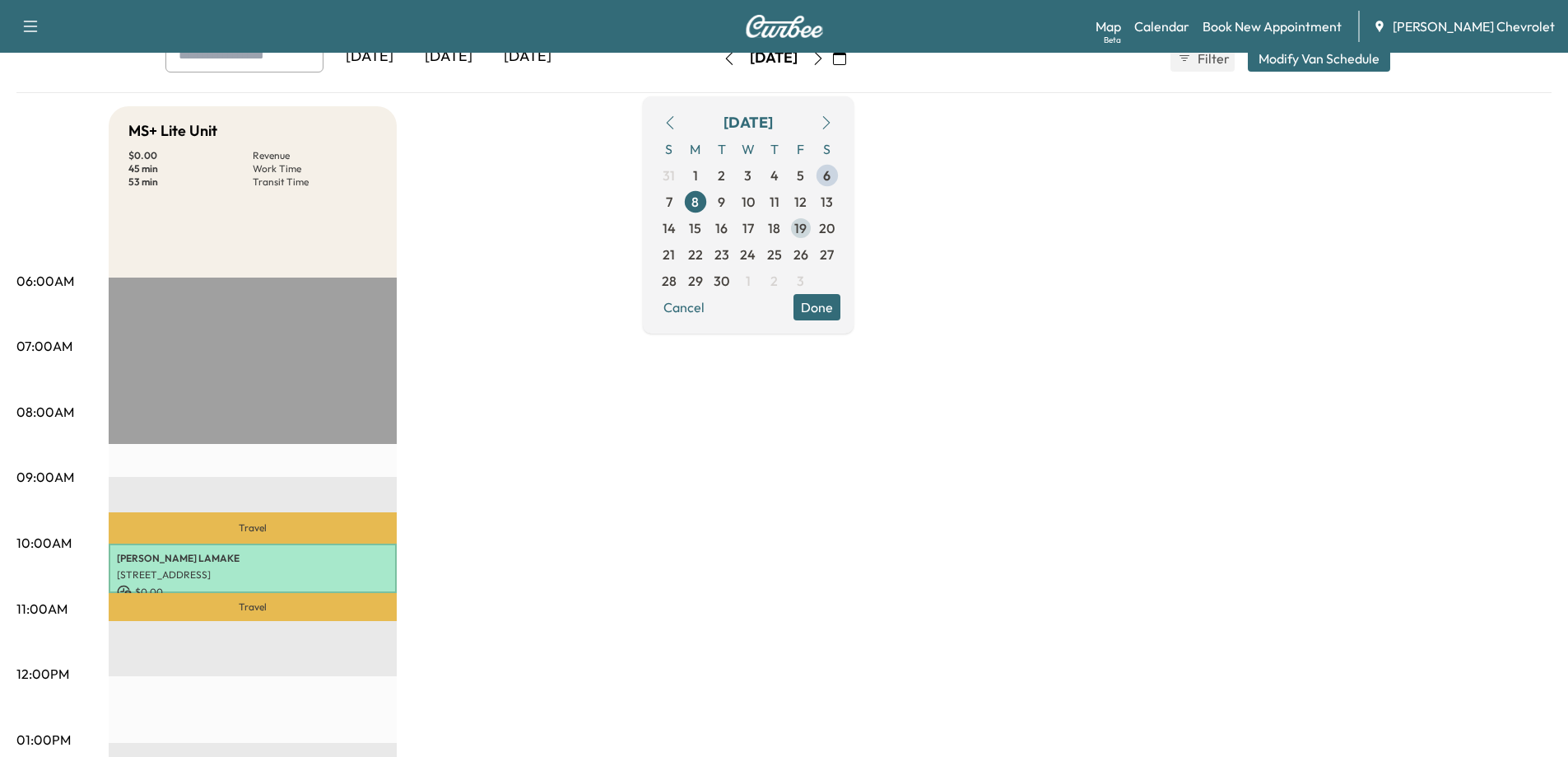
scroll to position [82, 0]
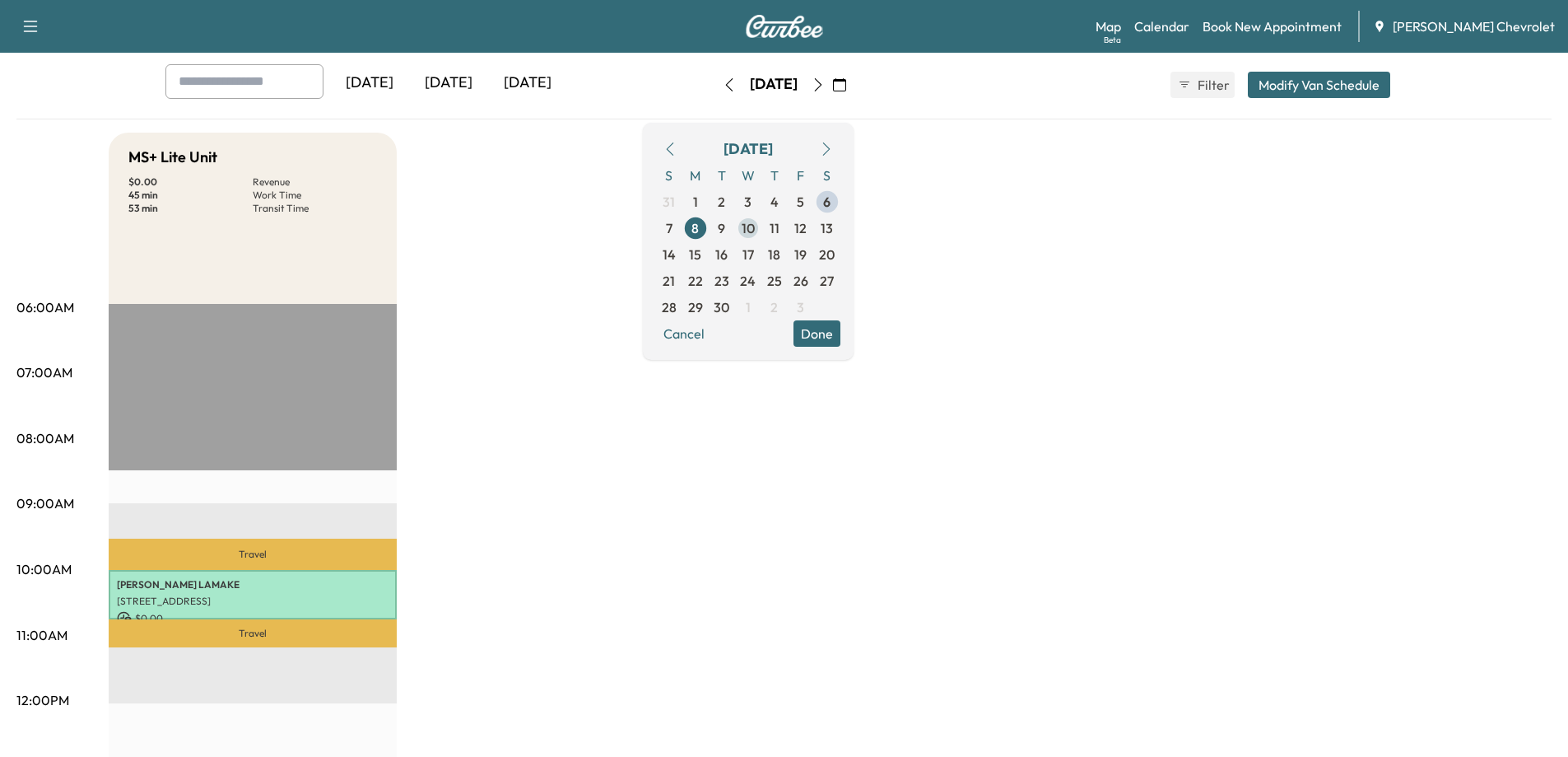
click at [755, 226] on span "10" at bounding box center [748, 227] width 13 height 20
